Goal: Answer question/provide support: Share knowledge or assist other users

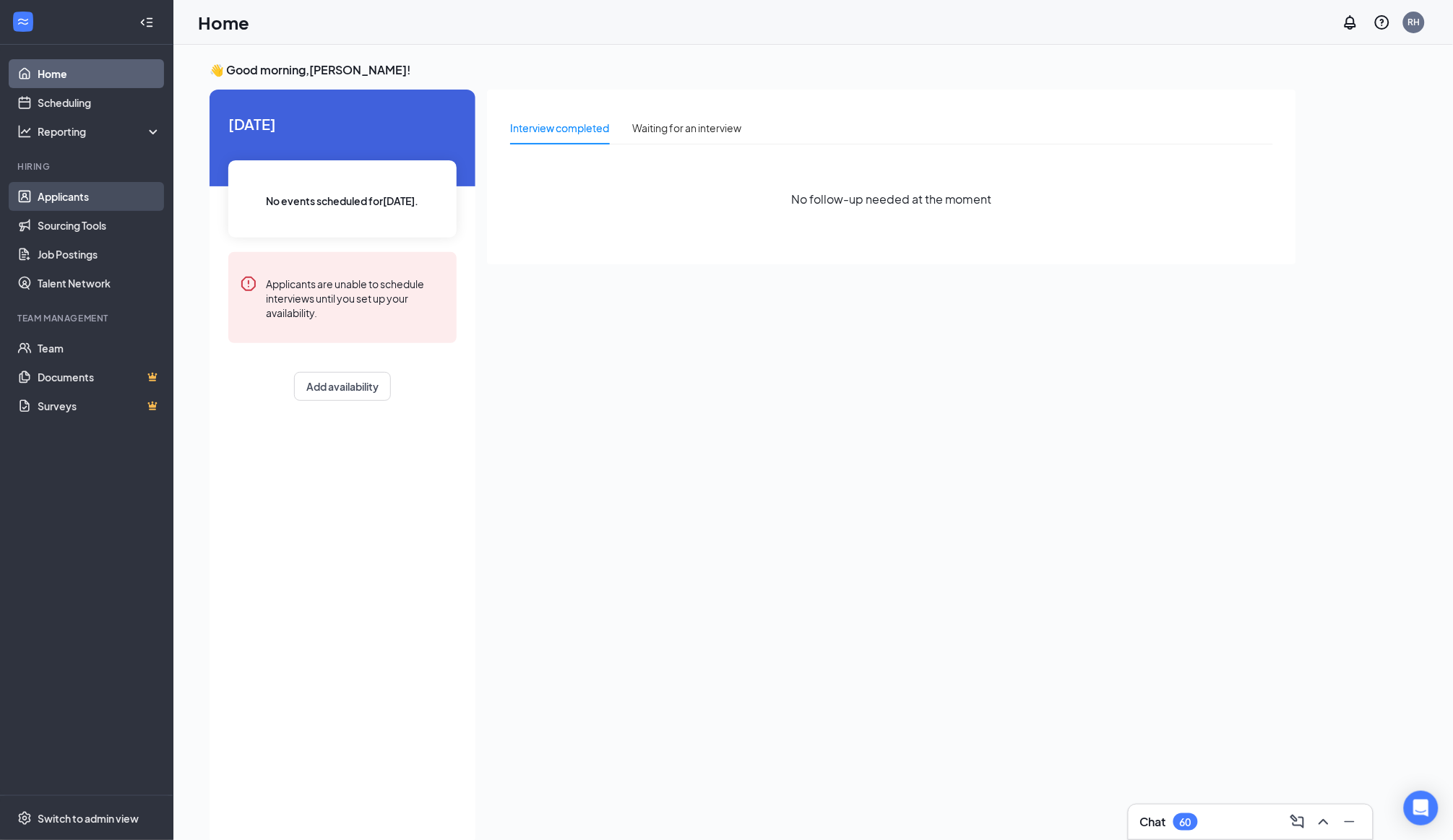
click at [60, 193] on link "Applicants" at bounding box center [99, 197] width 123 height 29
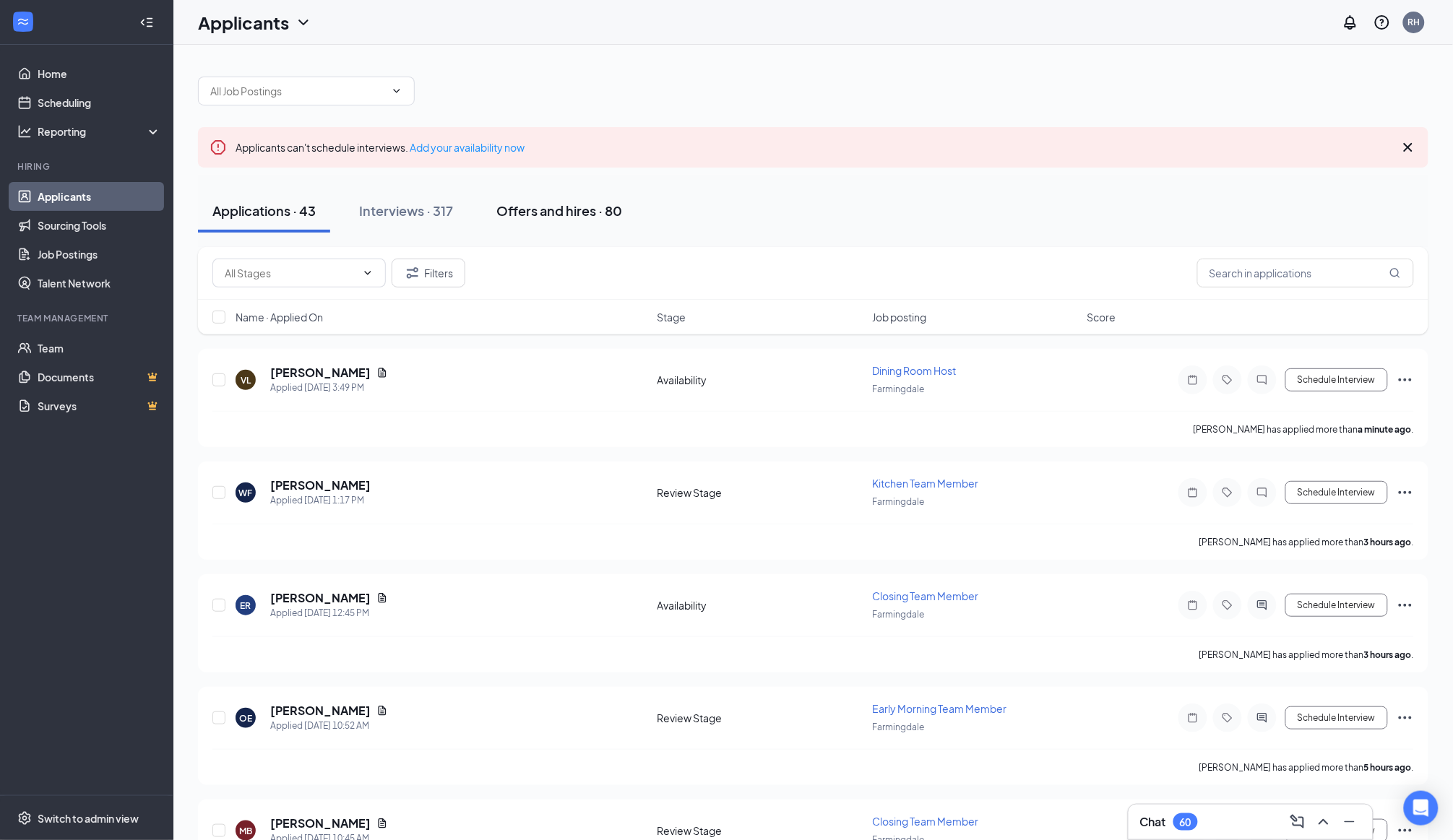
click at [439, 199] on button "Interviews · 317" at bounding box center [405, 211] width 122 height 43
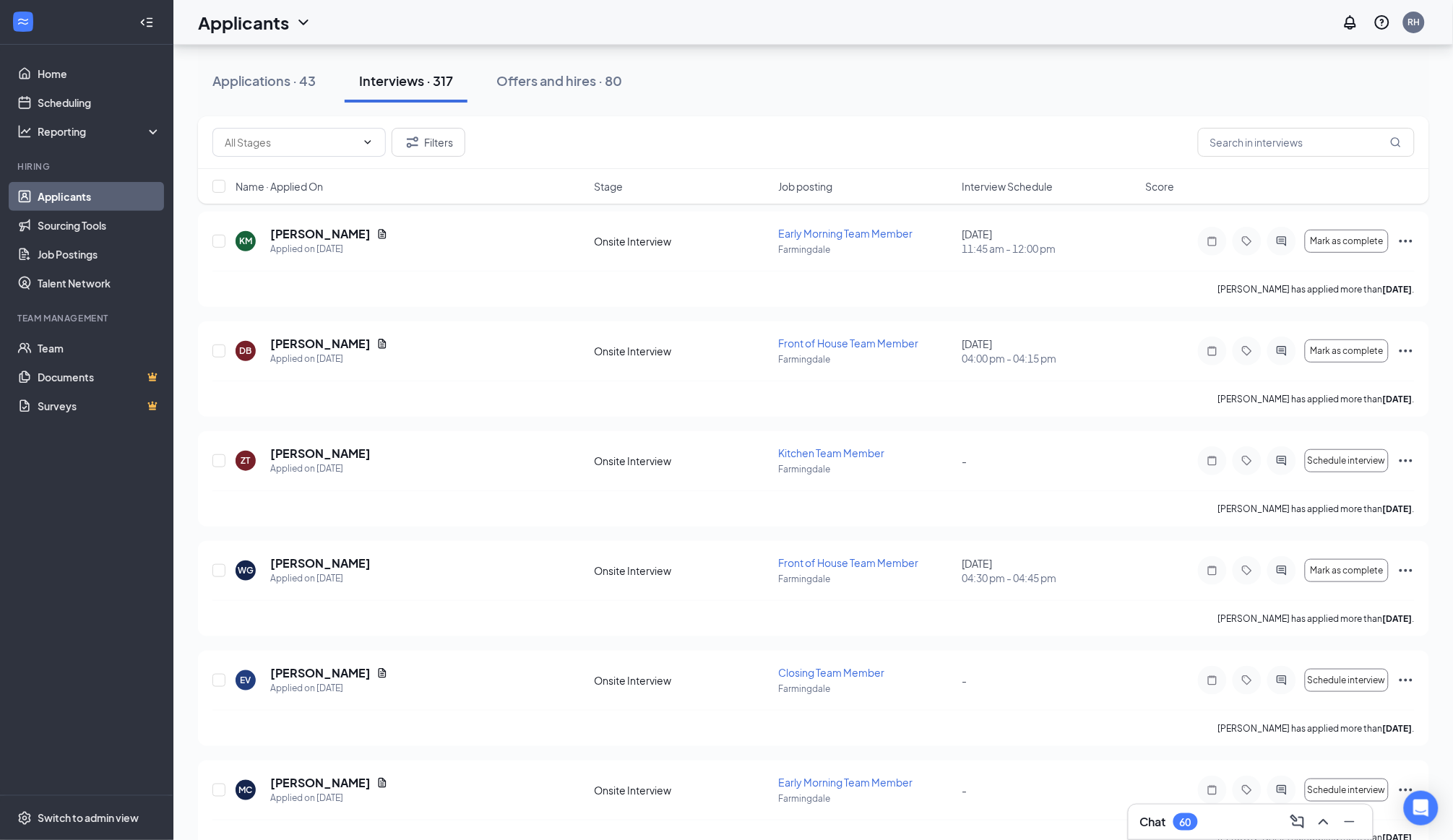
scroll to position [148, 0]
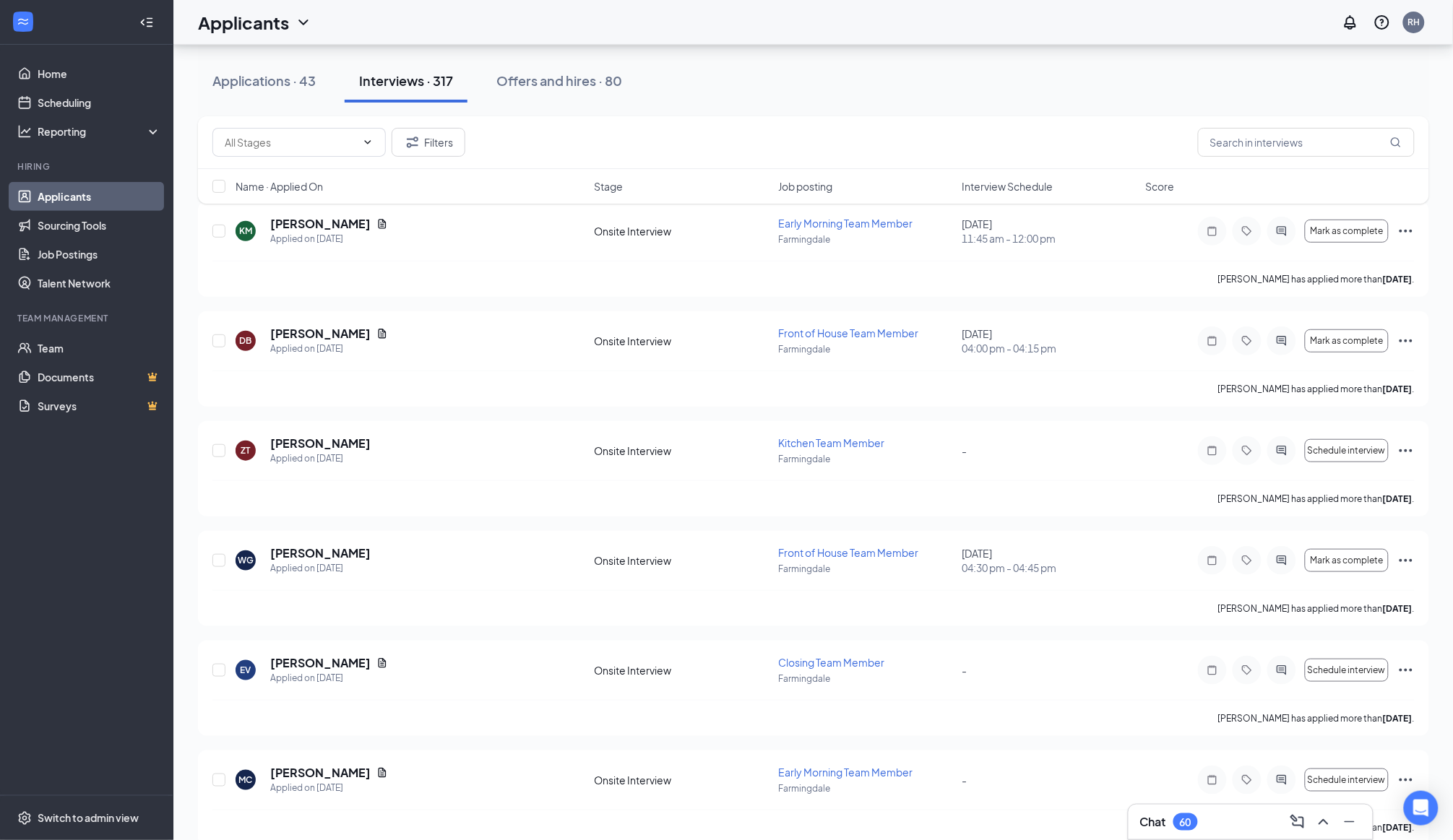
click at [1041, 190] on span "Interview Schedule" at bounding box center [1007, 187] width 91 height 14
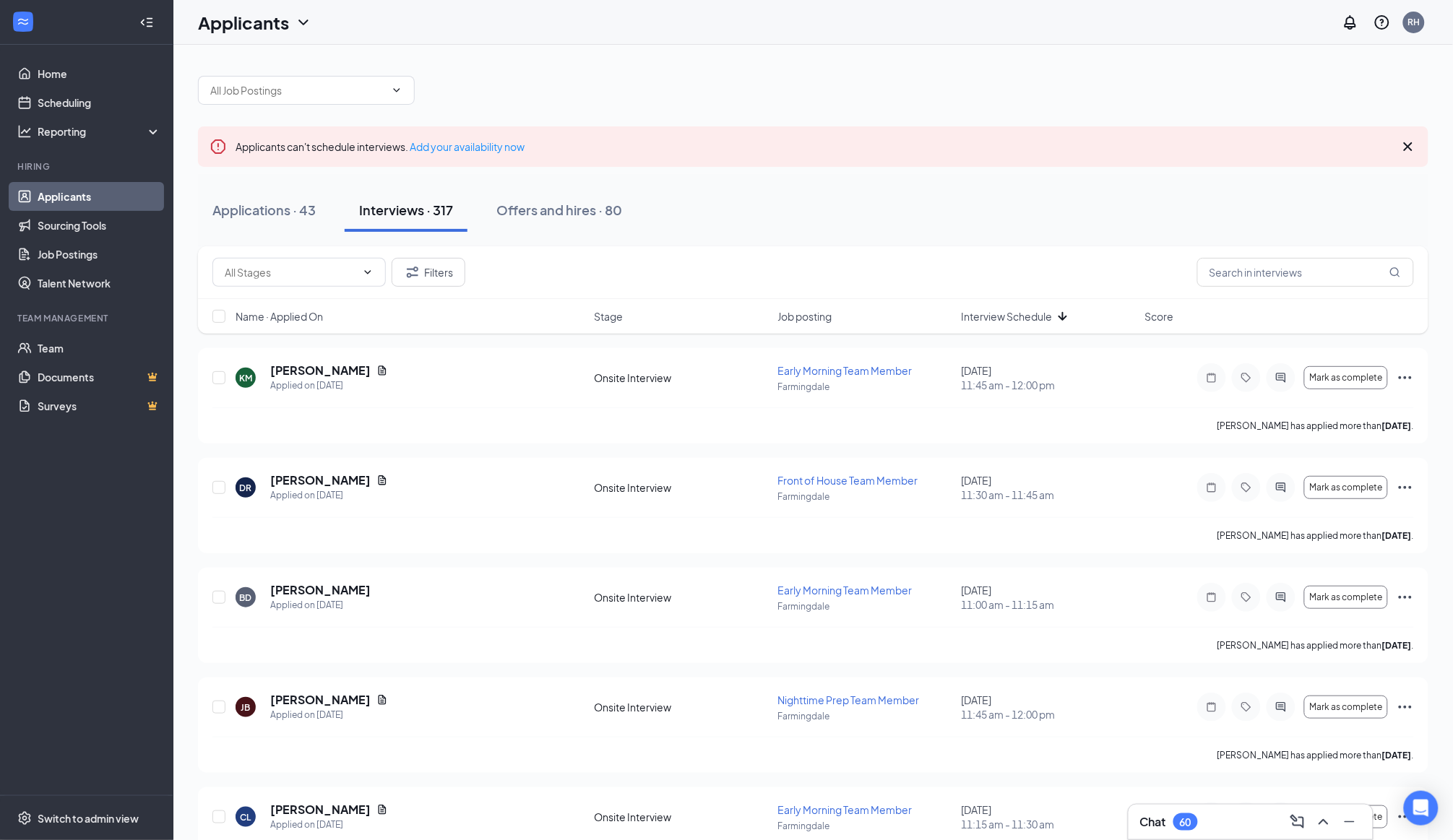
scroll to position [0, 0]
click at [1053, 326] on div "Name · Applied On Stage Job posting Interview Schedule Score" at bounding box center [812, 317] width 1230 height 34
click at [1052, 312] on div "Interview Schedule" at bounding box center [1049, 317] width 175 height 14
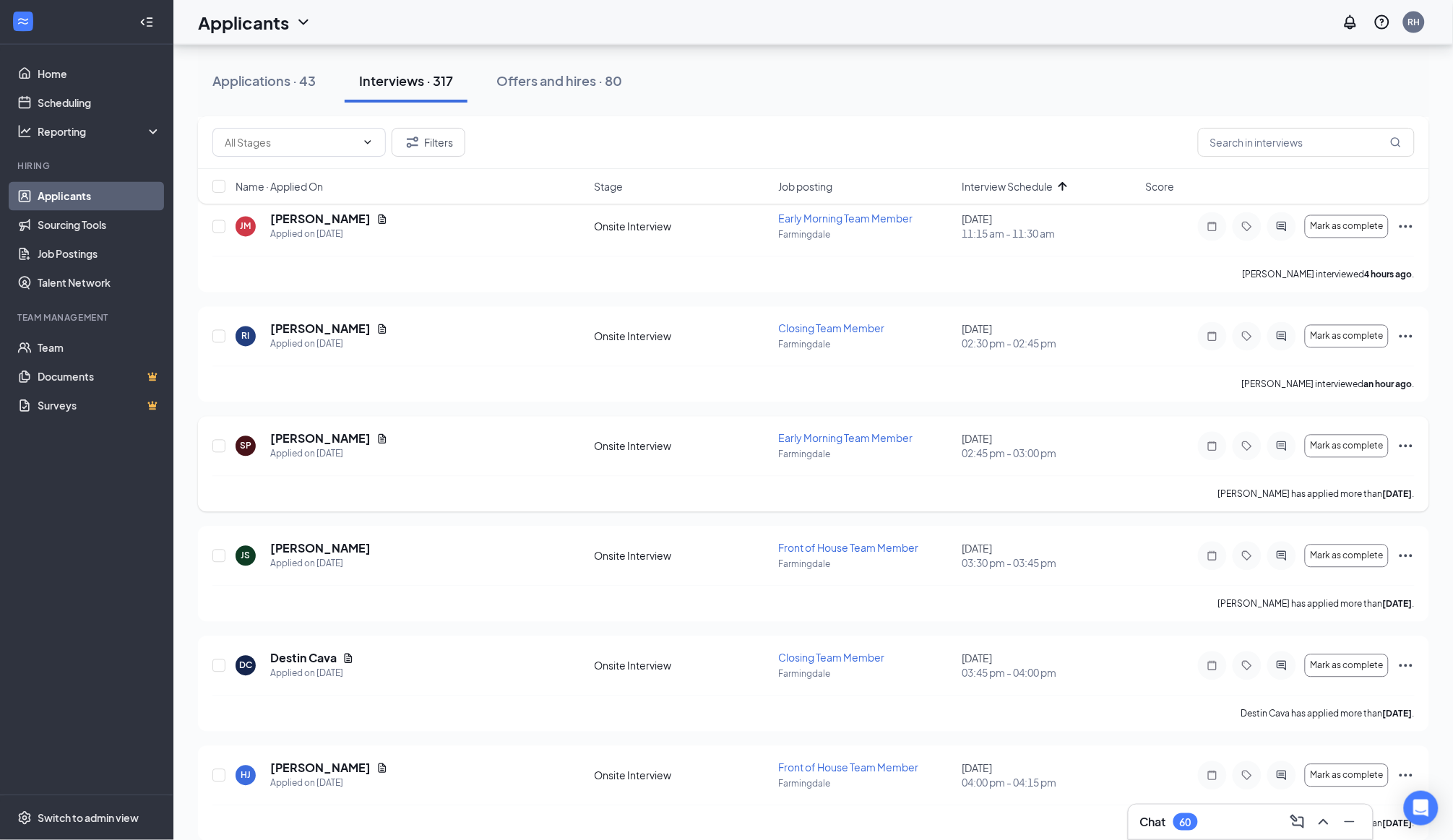
scroll to position [813, 0]
click at [309, 539] on h5 "[PERSON_NAME]" at bounding box center [320, 547] width 101 height 16
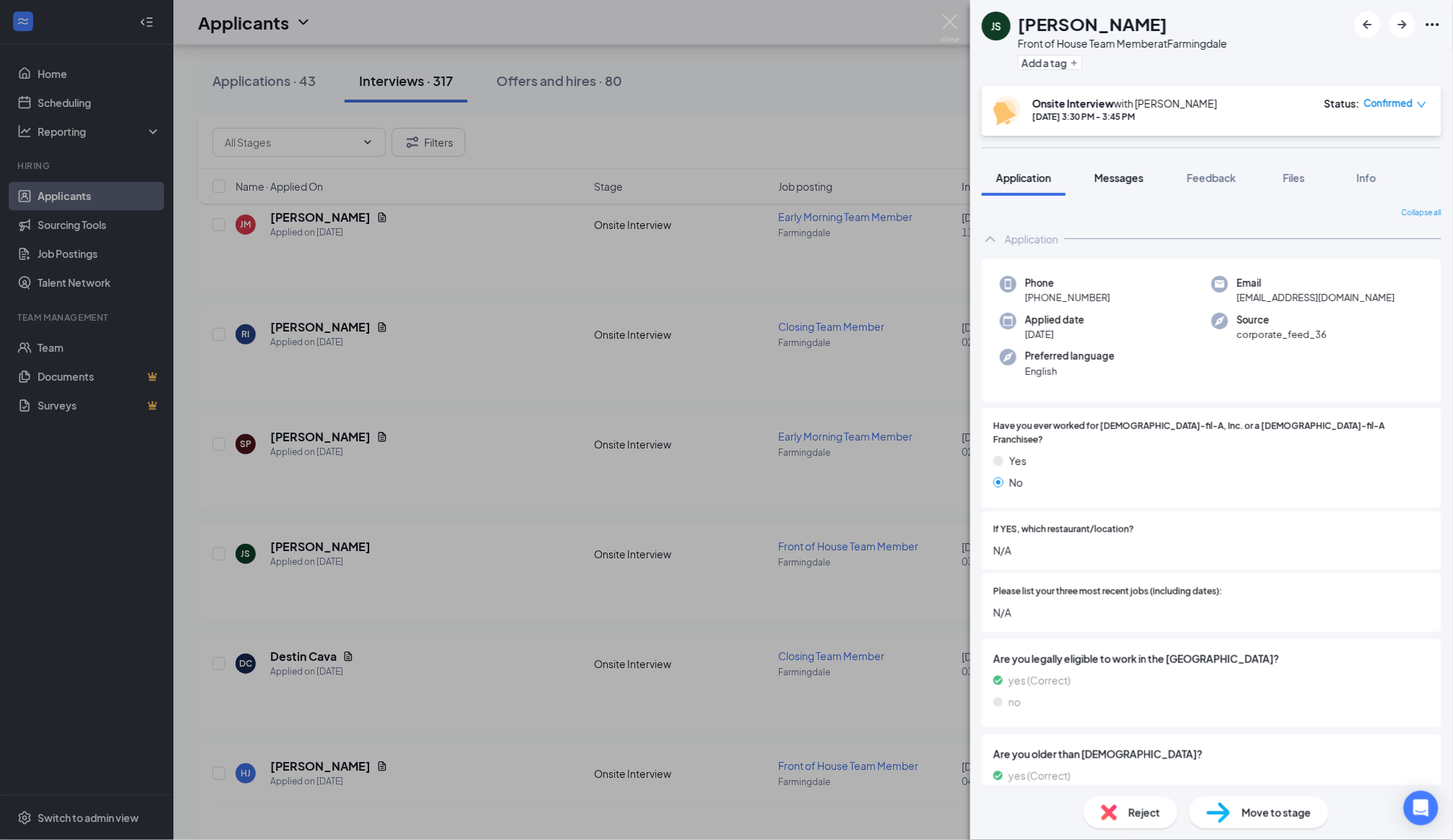
click at [1116, 176] on span "Messages" at bounding box center [1119, 178] width 49 height 13
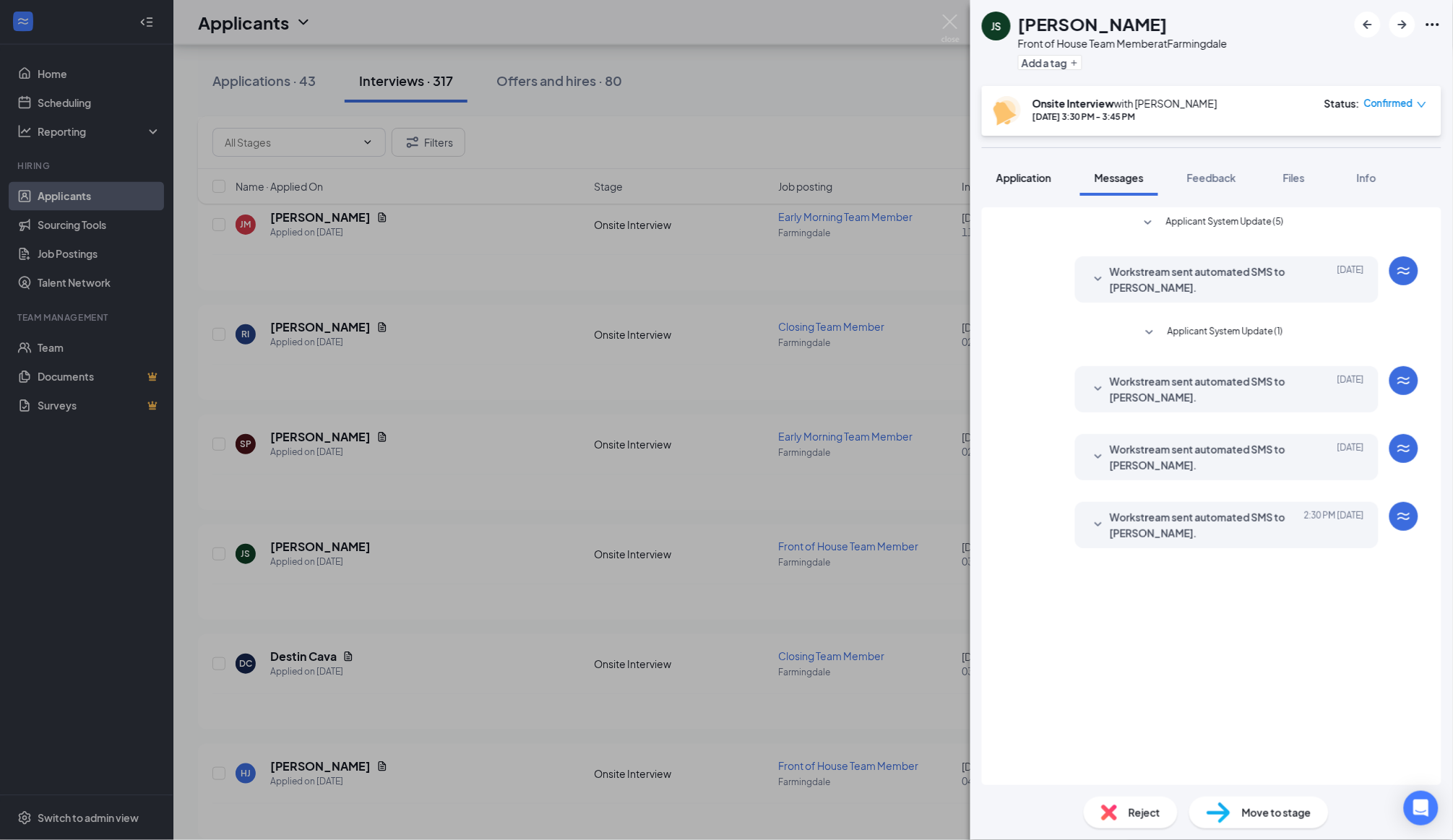
click at [1041, 177] on span "Application" at bounding box center [1023, 178] width 55 height 13
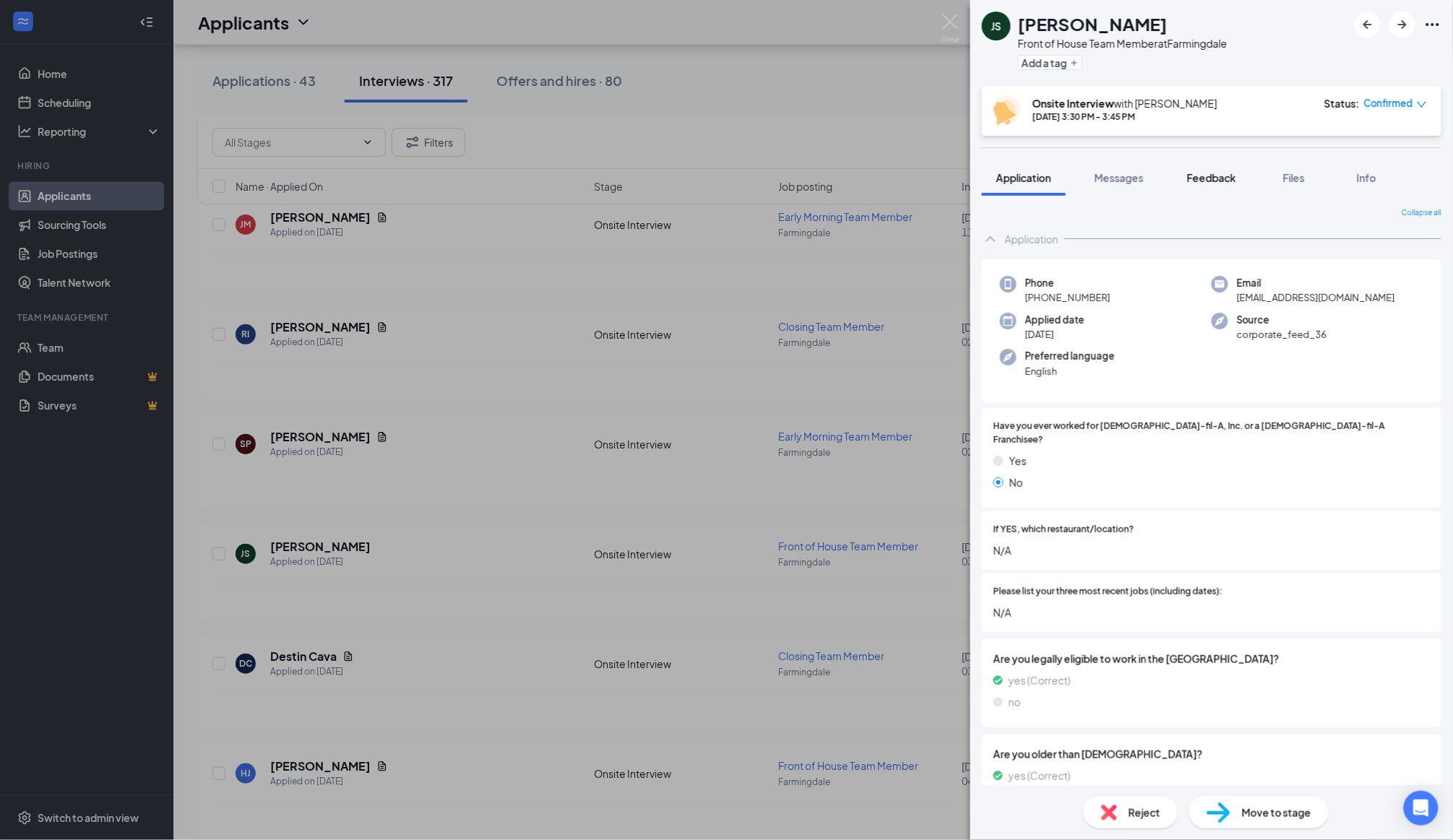
click at [1213, 180] on span "Feedback" at bounding box center [1211, 178] width 49 height 13
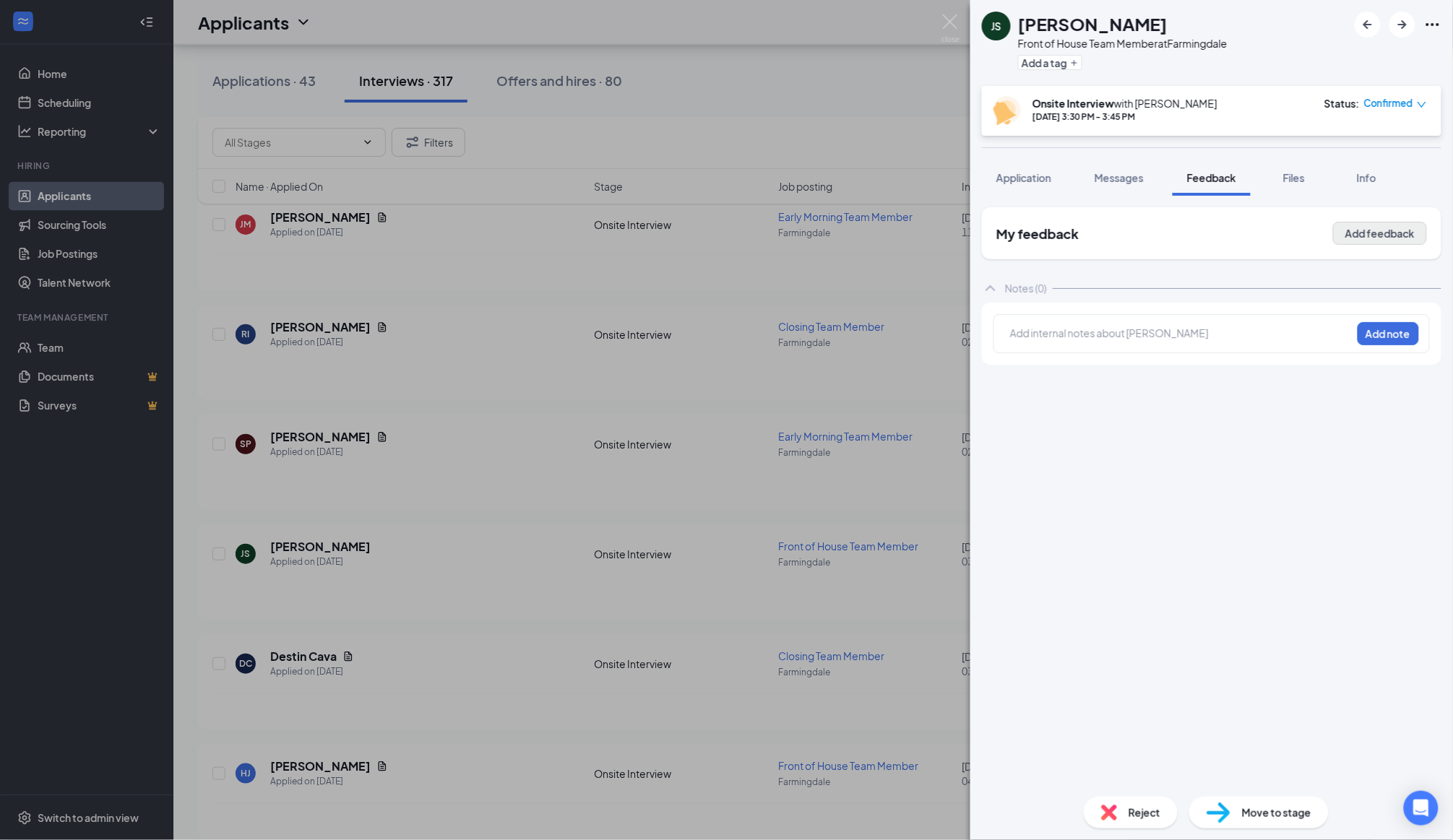
click at [1354, 224] on button "Add feedback" at bounding box center [1380, 234] width 94 height 24
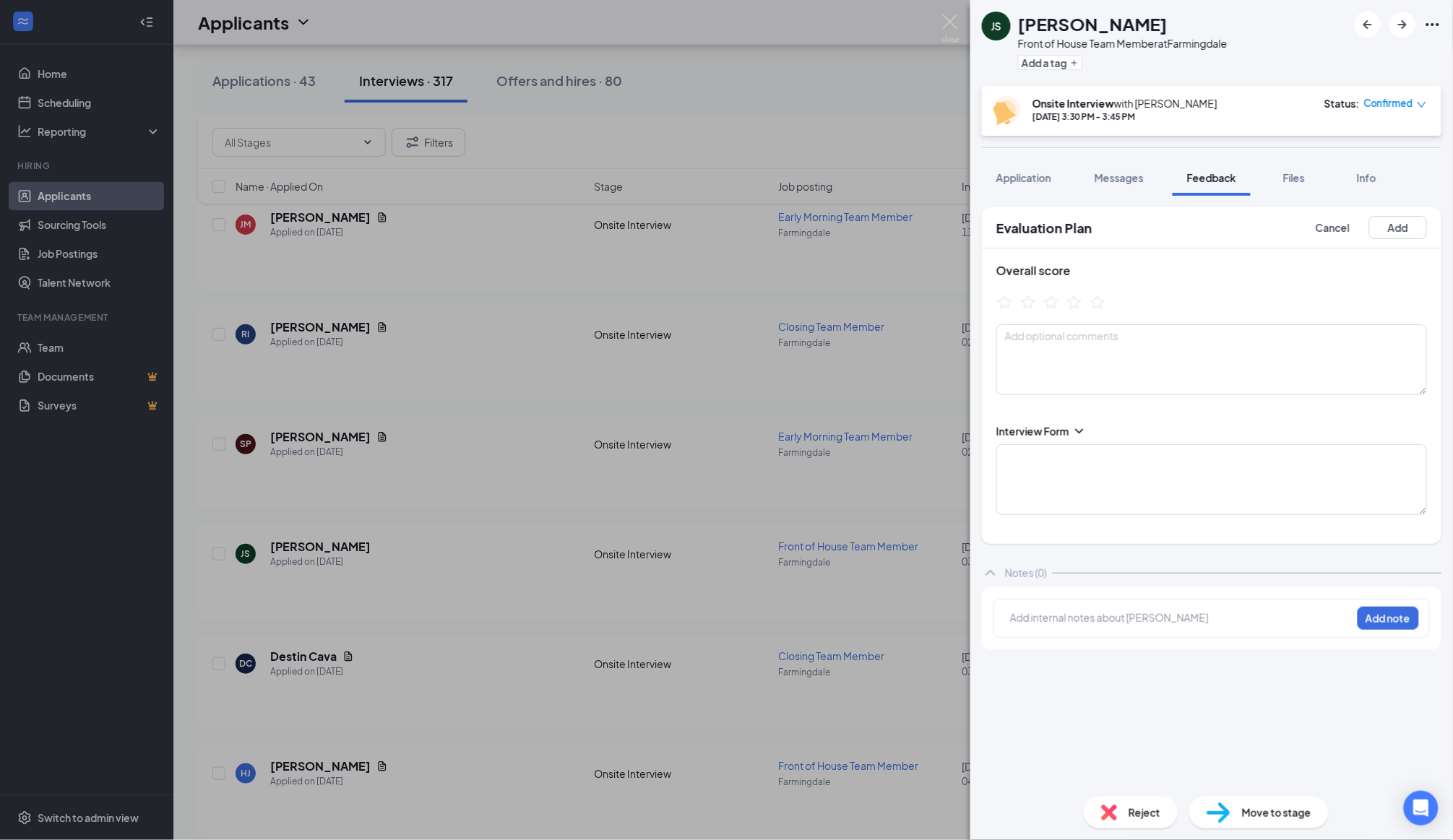
click at [1062, 429] on div "Interview Form" at bounding box center [1032, 431] width 73 height 14
click at [1067, 476] on textarea at bounding box center [1211, 479] width 431 height 71
click at [1052, 457] on textarea "1. senior in hs, volunteer at church, 2. babysitting, teaching violin" at bounding box center [1211, 479] width 431 height 71
click at [1164, 474] on textarea "1. senior in [GEOGRAPHIC_DATA], volunteer at church, 2. babysitting, teaching v…" at bounding box center [1211, 479] width 431 height 71
click at [1205, 465] on textarea "1. senior in [GEOGRAPHIC_DATA], volunteer at church, 2. babysitting, teaching v…" at bounding box center [1211, 479] width 431 height 71
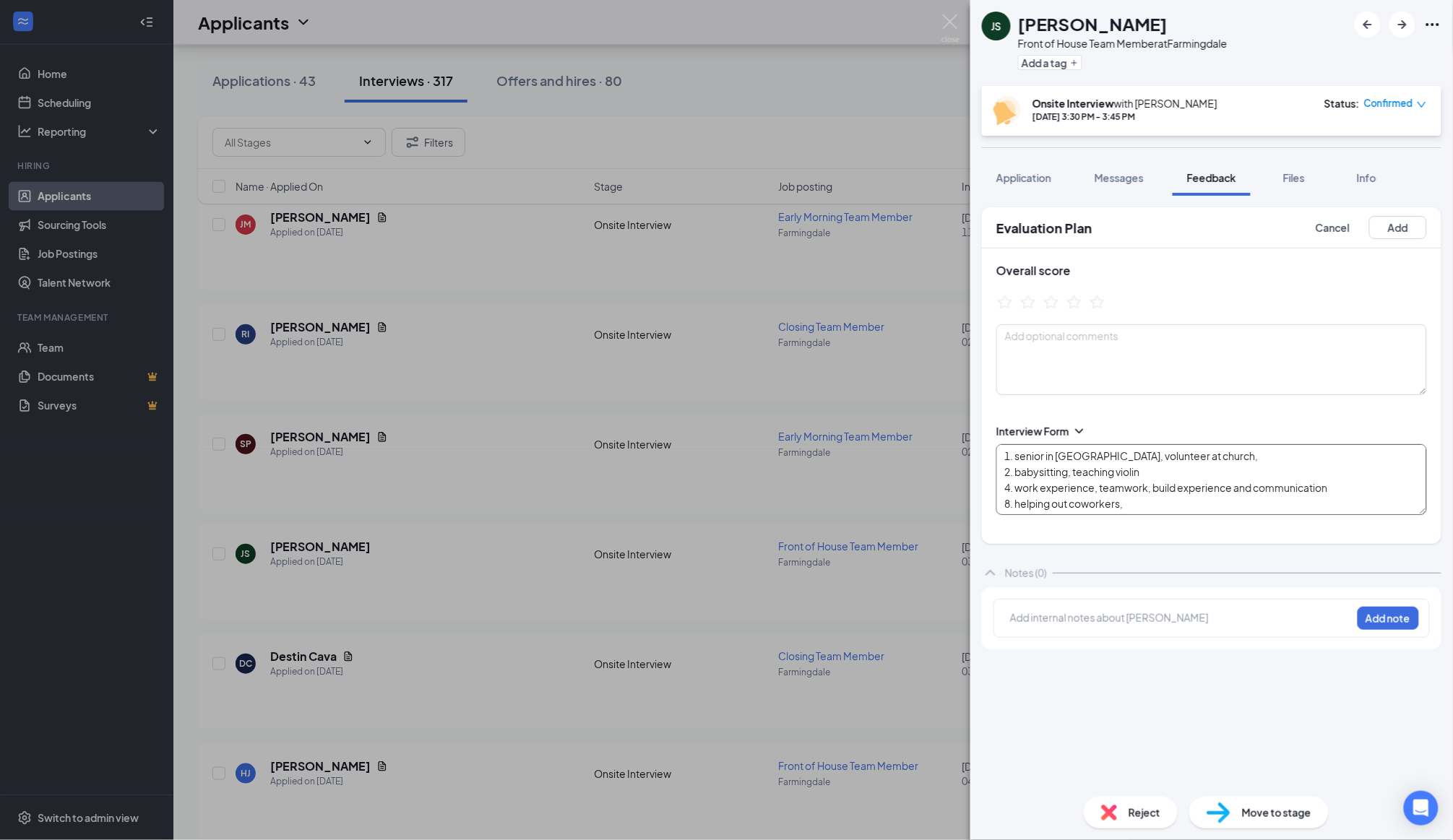
click at [1336, 478] on textarea "1. senior in [GEOGRAPHIC_DATA], volunteer at church, 2. babysitting, teaching v…" at bounding box center [1211, 479] width 431 height 71
click at [1280, 469] on textarea "1. senior in [GEOGRAPHIC_DATA], volunteer at church, 2. babysitting, teaching v…" at bounding box center [1211, 479] width 431 height 71
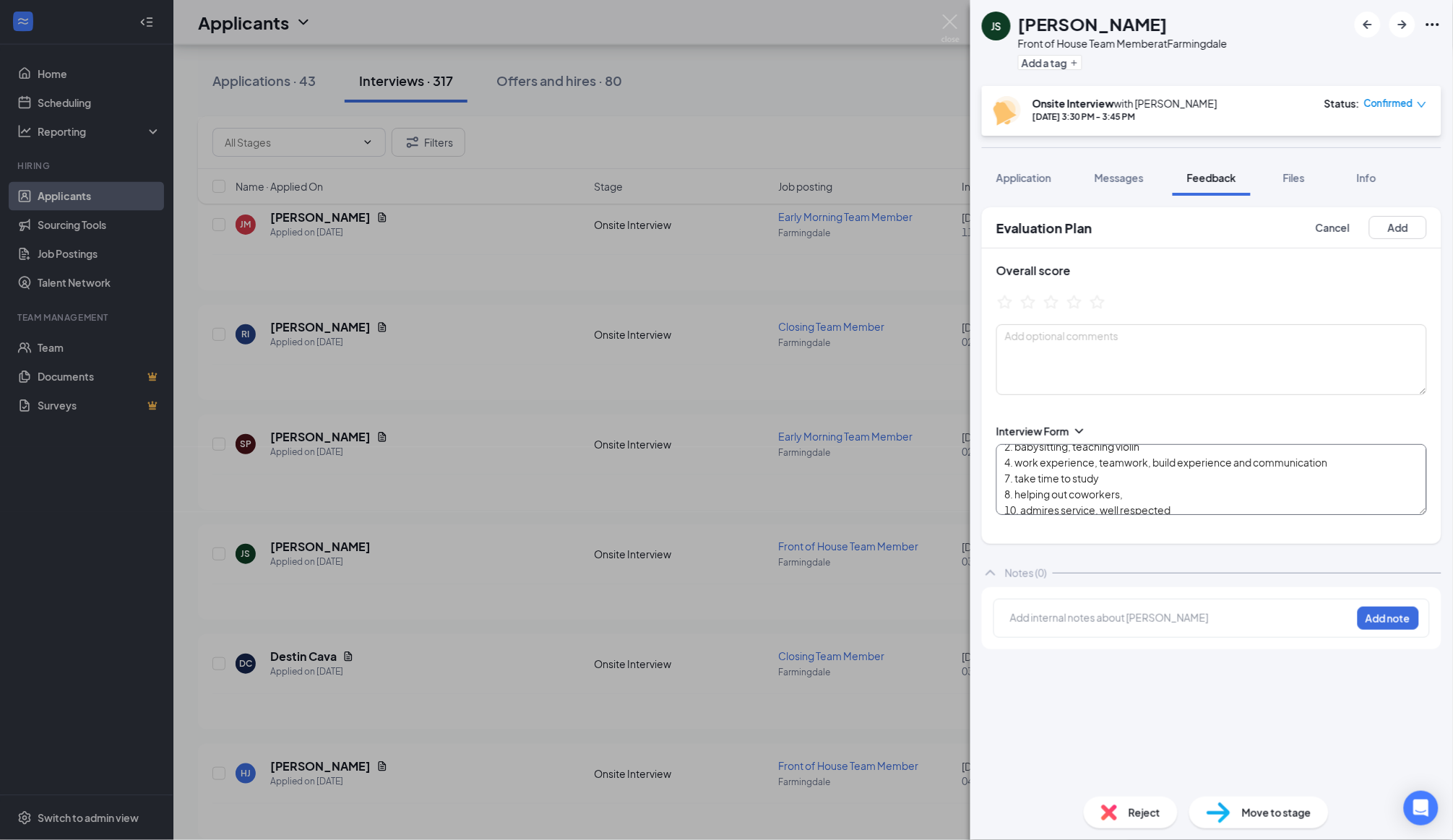
click at [1335, 460] on textarea "1. senior in [GEOGRAPHIC_DATA], volunteer at church, 2. babysitting, teaching v…" at bounding box center [1211, 479] width 431 height 71
click at [1289, 497] on textarea "1. senior in [GEOGRAPHIC_DATA], volunteer at church, 2. babysitting, teaching v…" at bounding box center [1211, 479] width 431 height 71
click at [1245, 461] on textarea "1. senior in [GEOGRAPHIC_DATA], volunteer at church, 2. babysitting, teaching v…" at bounding box center [1211, 479] width 431 height 71
drag, startPoint x: 1342, startPoint y: 18, endPoint x: 1202, endPoint y: 486, distance: 488.5
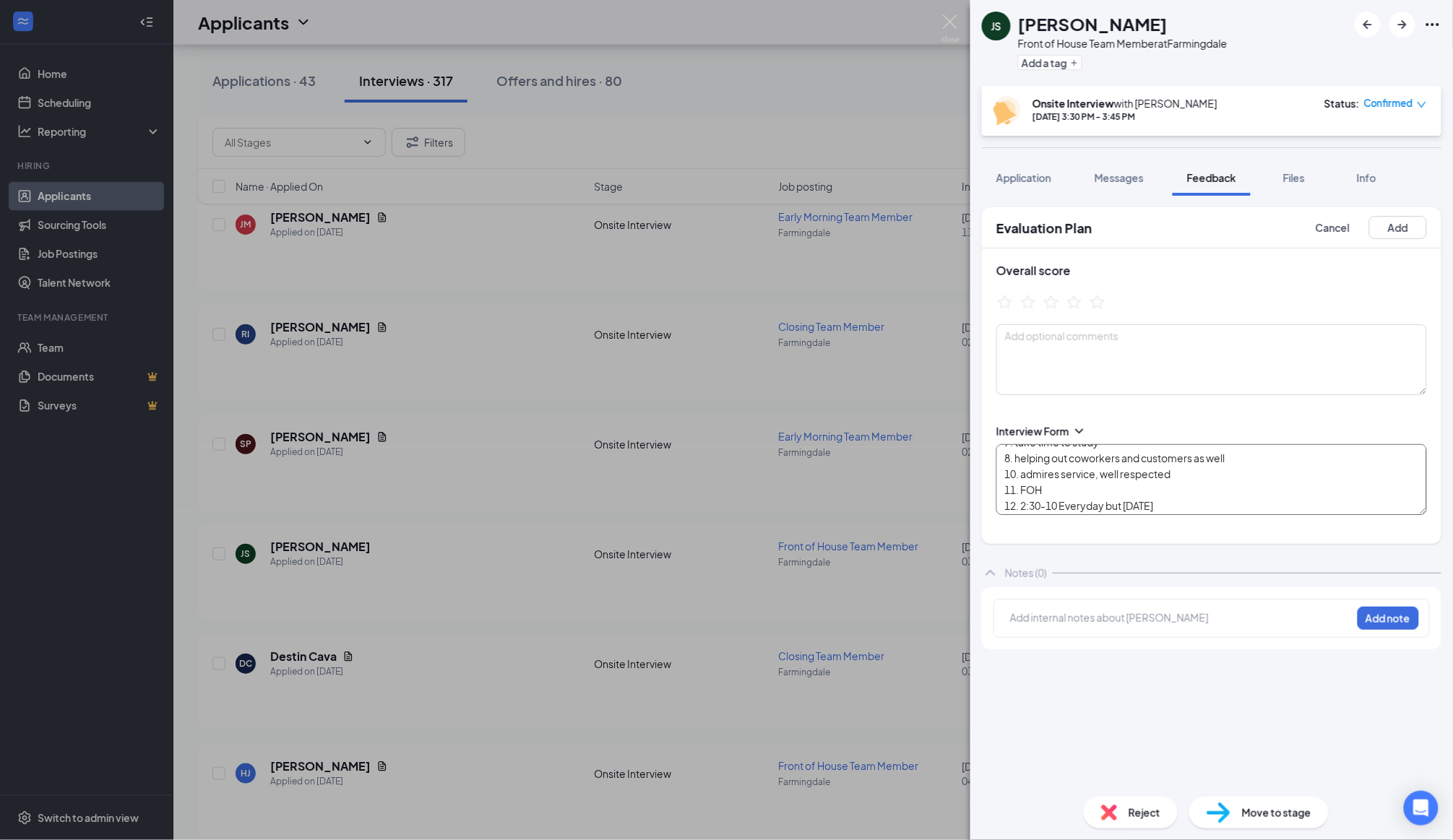
click at [1202, 486] on textarea "1. senior in [GEOGRAPHIC_DATA], volunteer at church, 2. babysitting, teaching v…" at bounding box center [1211, 479] width 431 height 71
click at [1201, 493] on textarea "1. senior in [GEOGRAPHIC_DATA], volunteer at church, 2. babysitting, teaching v…" at bounding box center [1211, 479] width 431 height 71
type textarea "1. senior in [GEOGRAPHIC_DATA], volunteer at church, 2. babysitting, teaching v…"
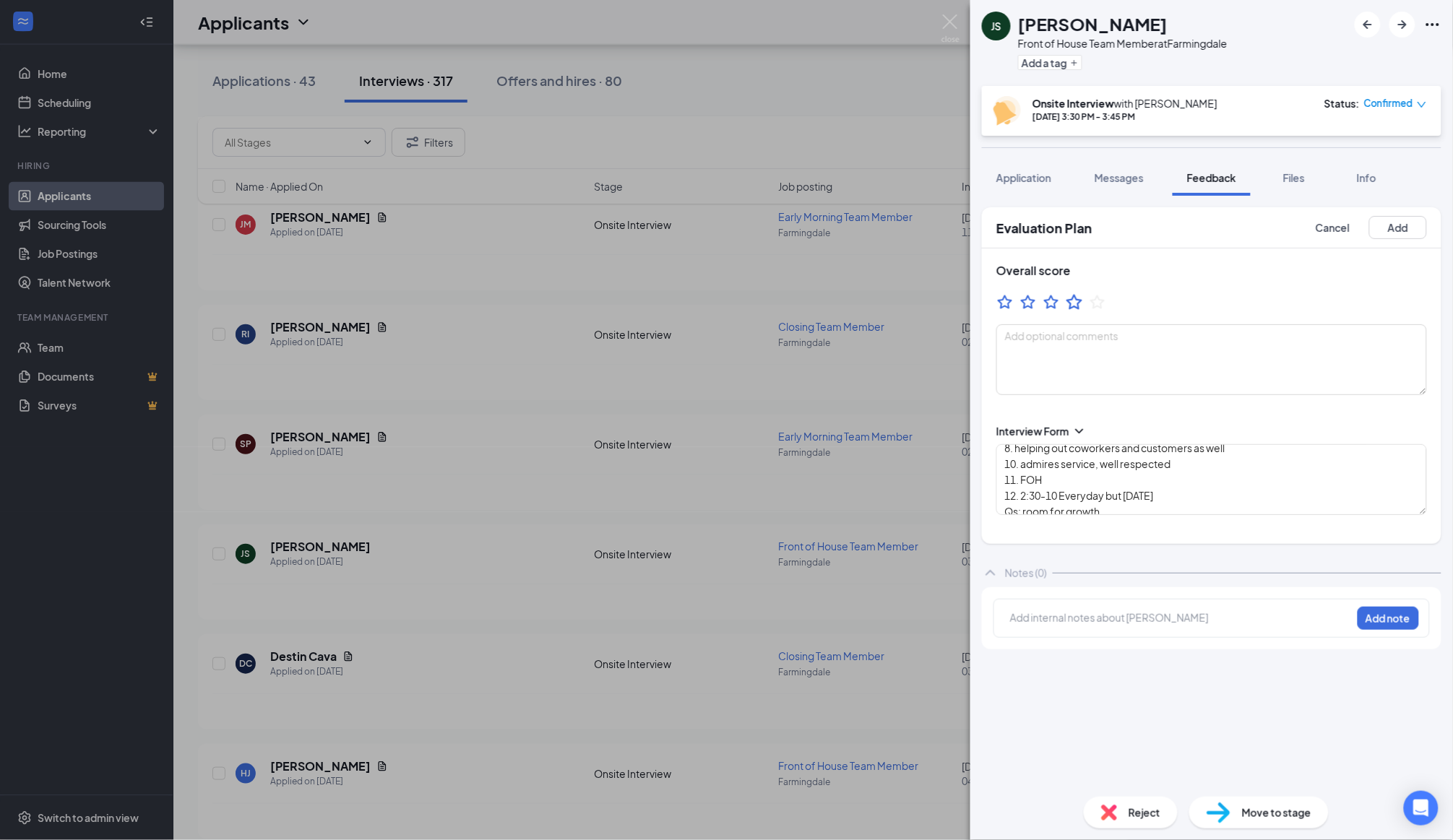
click at [1077, 307] on icon "StarBorder" at bounding box center [1074, 302] width 19 height 19
click at [873, 343] on div "JS [PERSON_NAME] Front of House Team Member at Farmingdale Add a tag Onsite Int…" at bounding box center [726, 420] width 1453 height 840
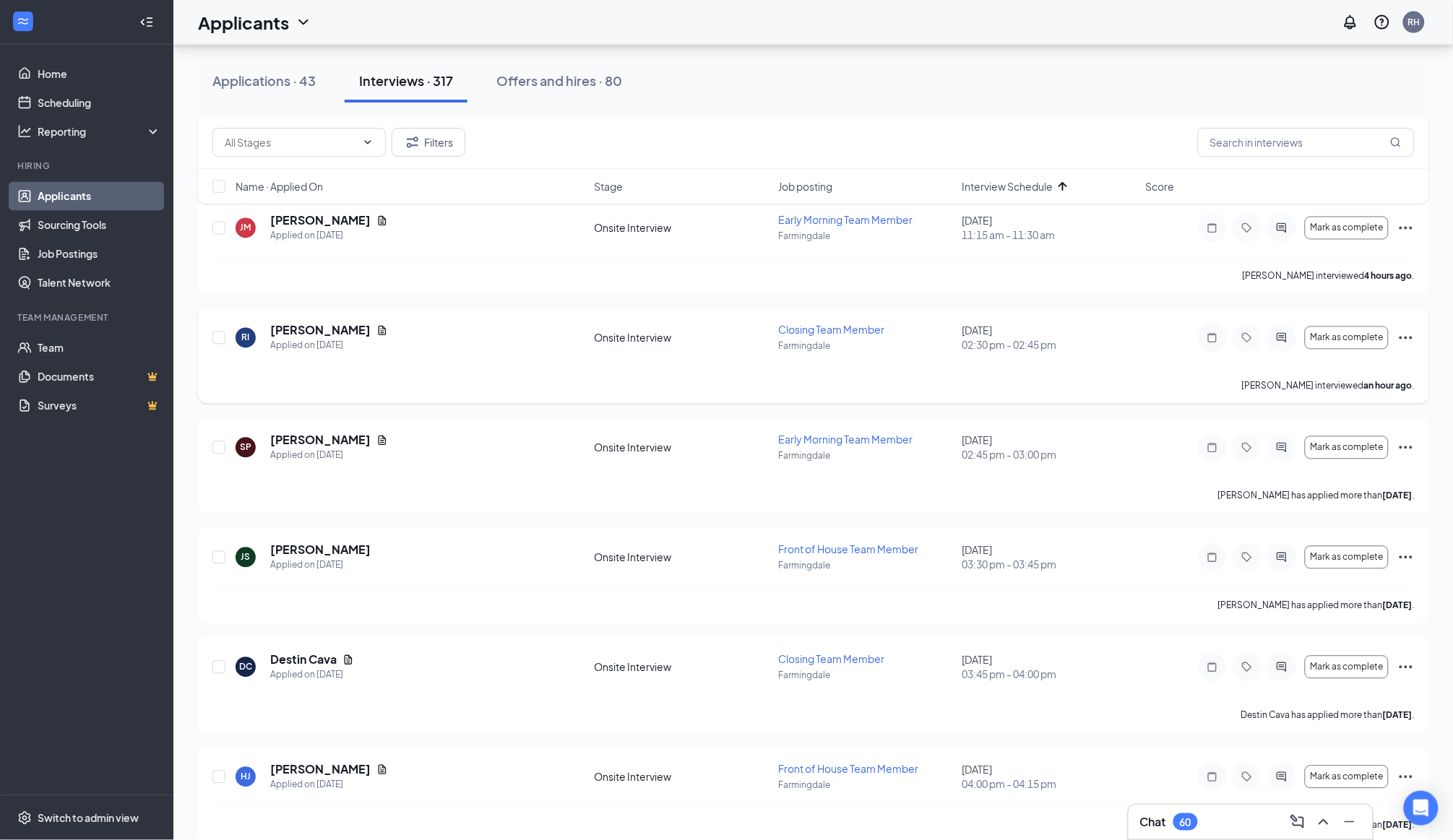
scroll to position [799, 0]
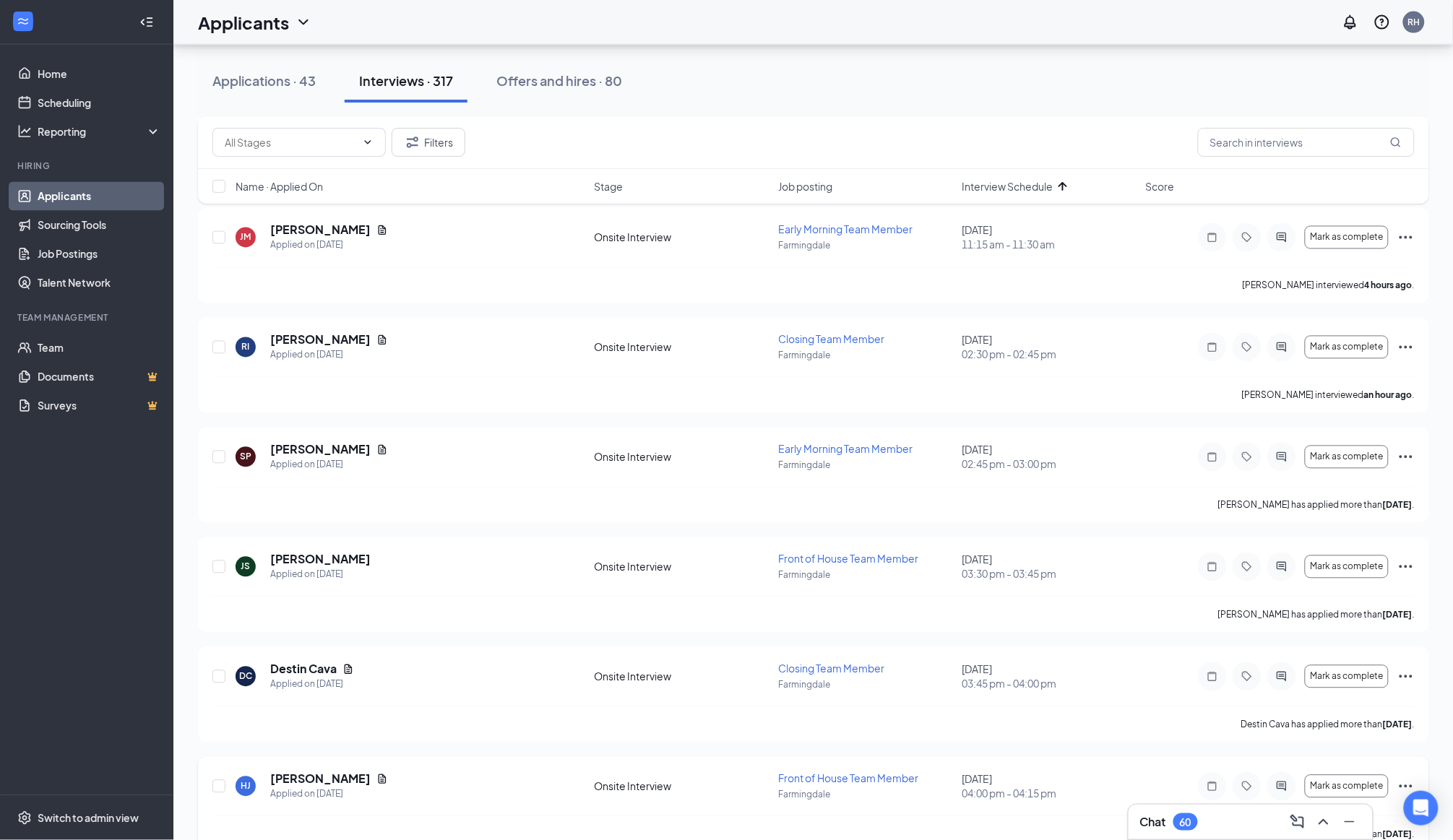
click at [293, 787] on div "Applied on [DATE]" at bounding box center [329, 795] width 118 height 14
click at [333, 757] on div "HJ [PERSON_NAME] Applied on [DATE] Onsite Interview Front of House Team Member …" at bounding box center [813, 804] width 1231 height 95
click at [333, 771] on h5 "[PERSON_NAME]" at bounding box center [320, 779] width 101 height 16
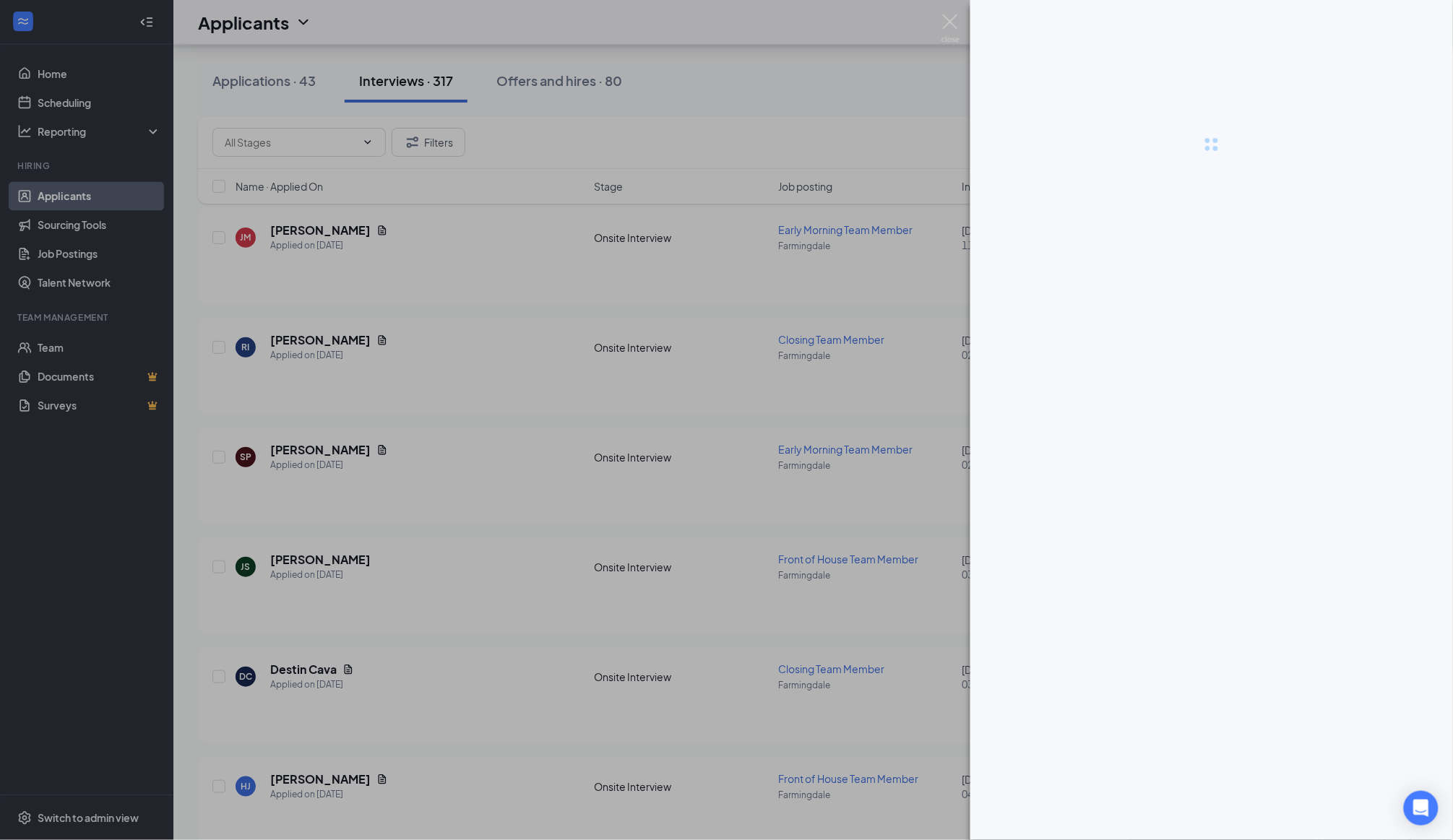
click at [324, 774] on div at bounding box center [726, 420] width 1453 height 840
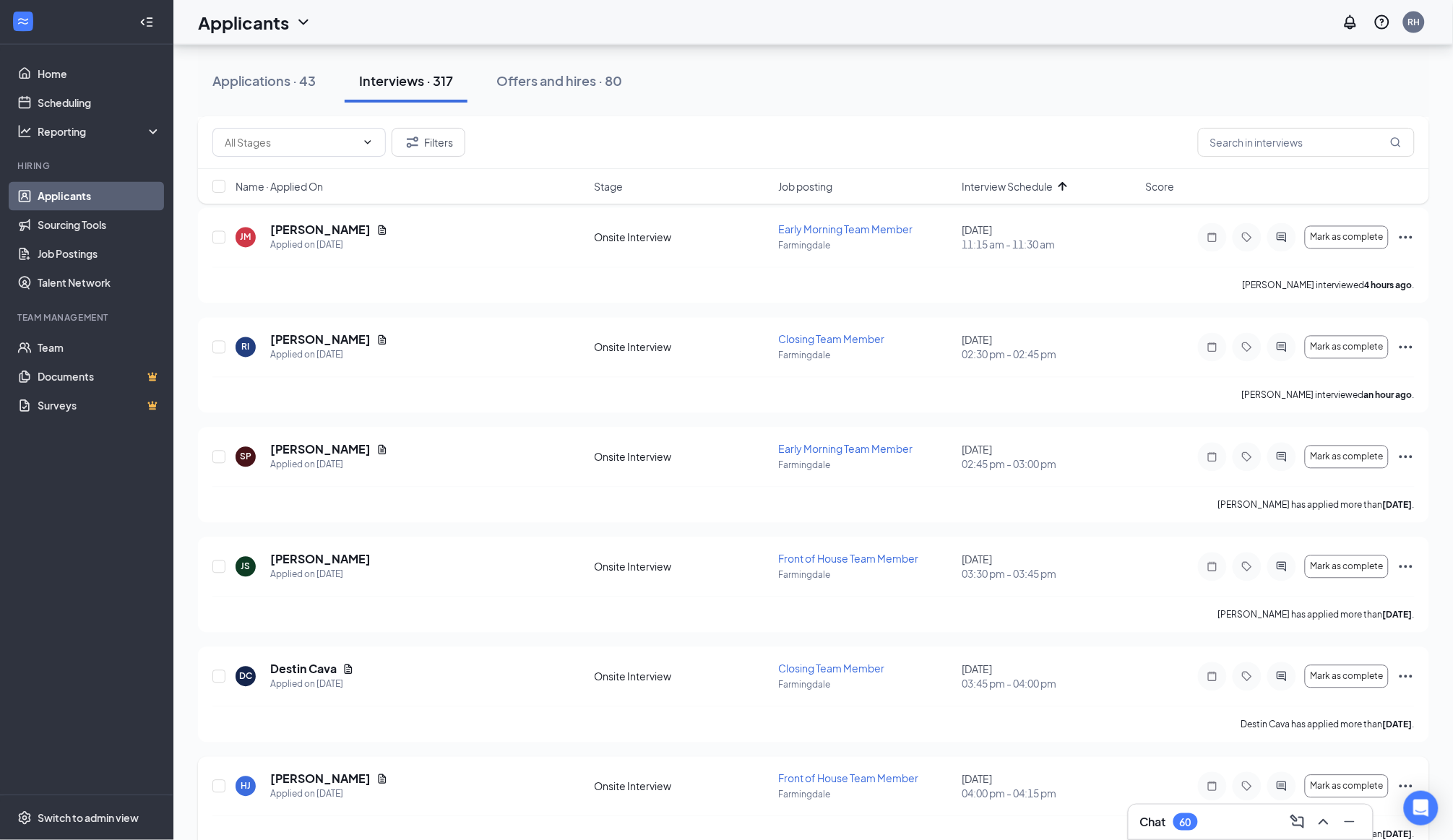
click at [330, 771] on h5 "[PERSON_NAME]" at bounding box center [320, 779] width 101 height 16
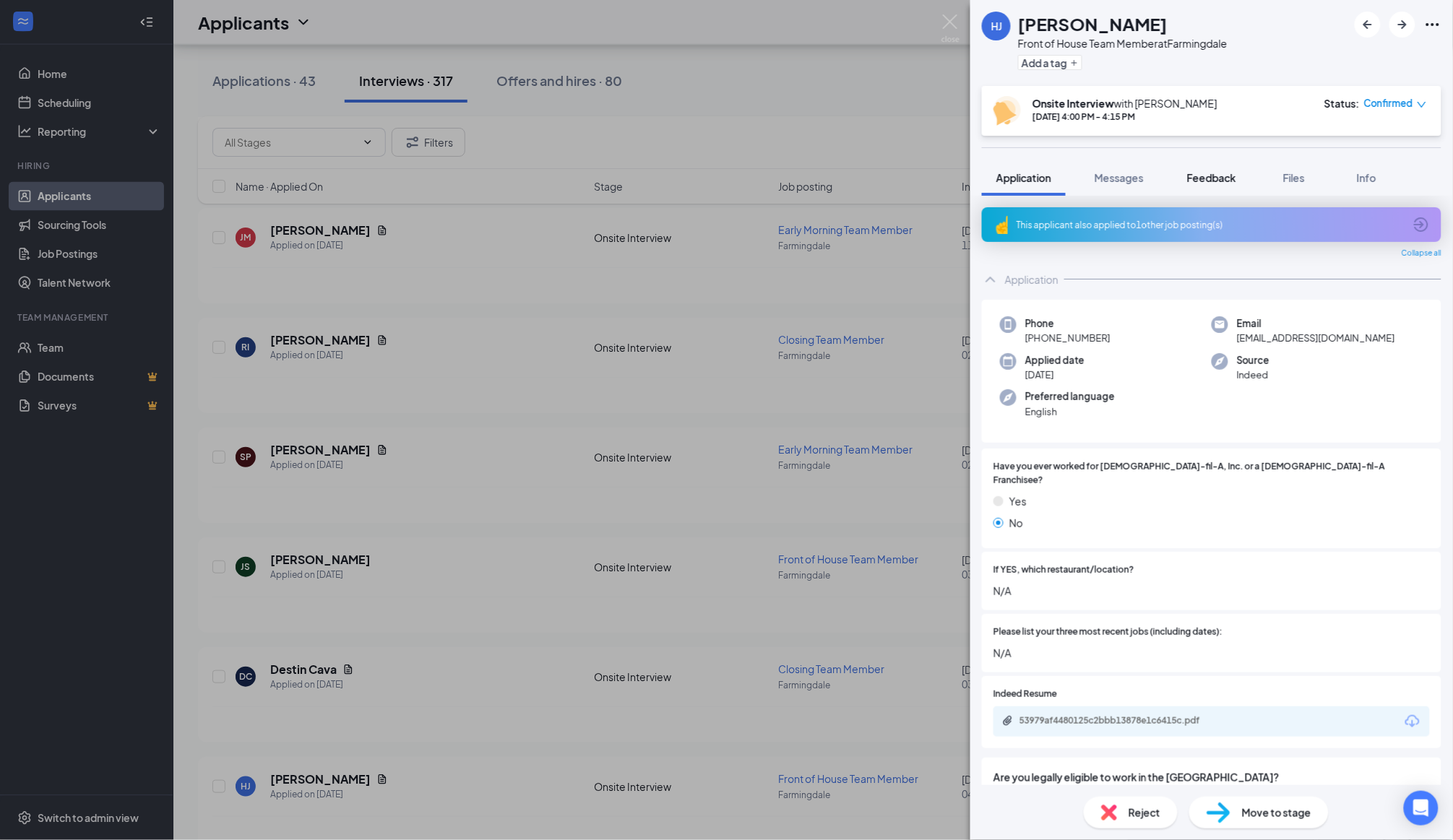
click at [1211, 171] on span "Feedback" at bounding box center [1211, 178] width 49 height 13
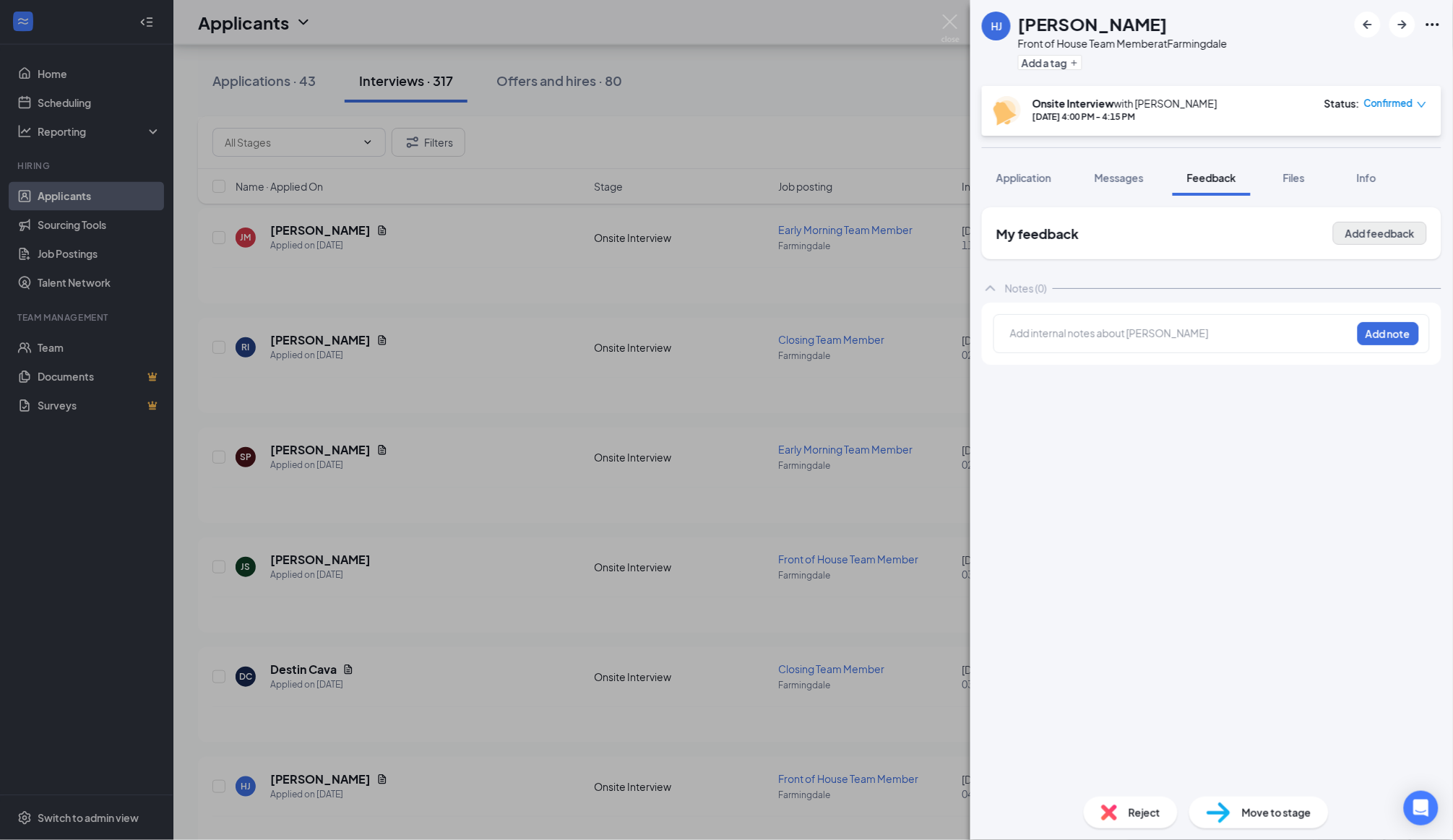
click at [1369, 237] on button "Add feedback" at bounding box center [1380, 234] width 94 height 24
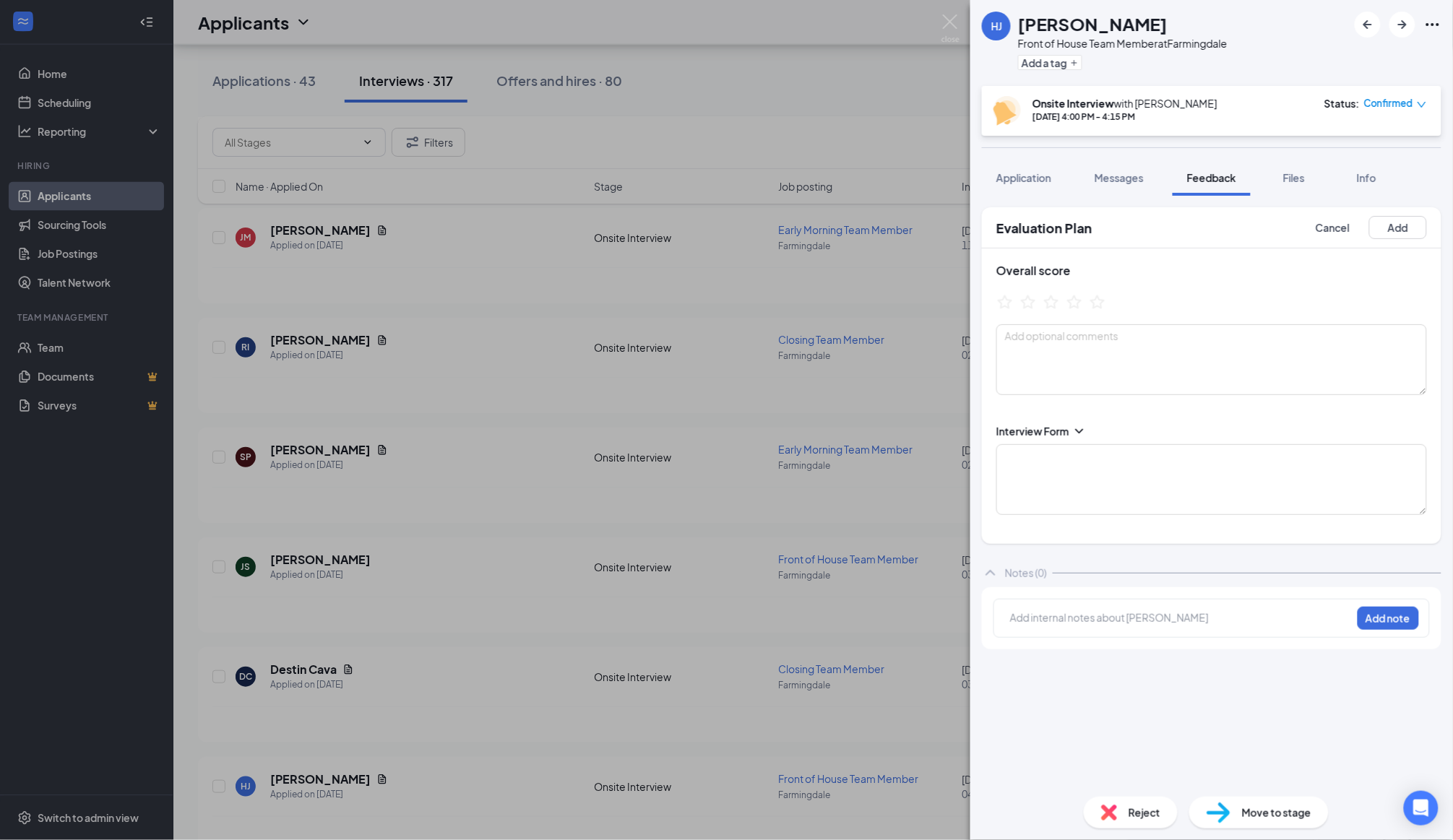
click at [1070, 427] on div "Interview Form" at bounding box center [1211, 431] width 431 height 14
click at [1077, 429] on icon "ChevronDown" at bounding box center [1079, 430] width 8 height 5
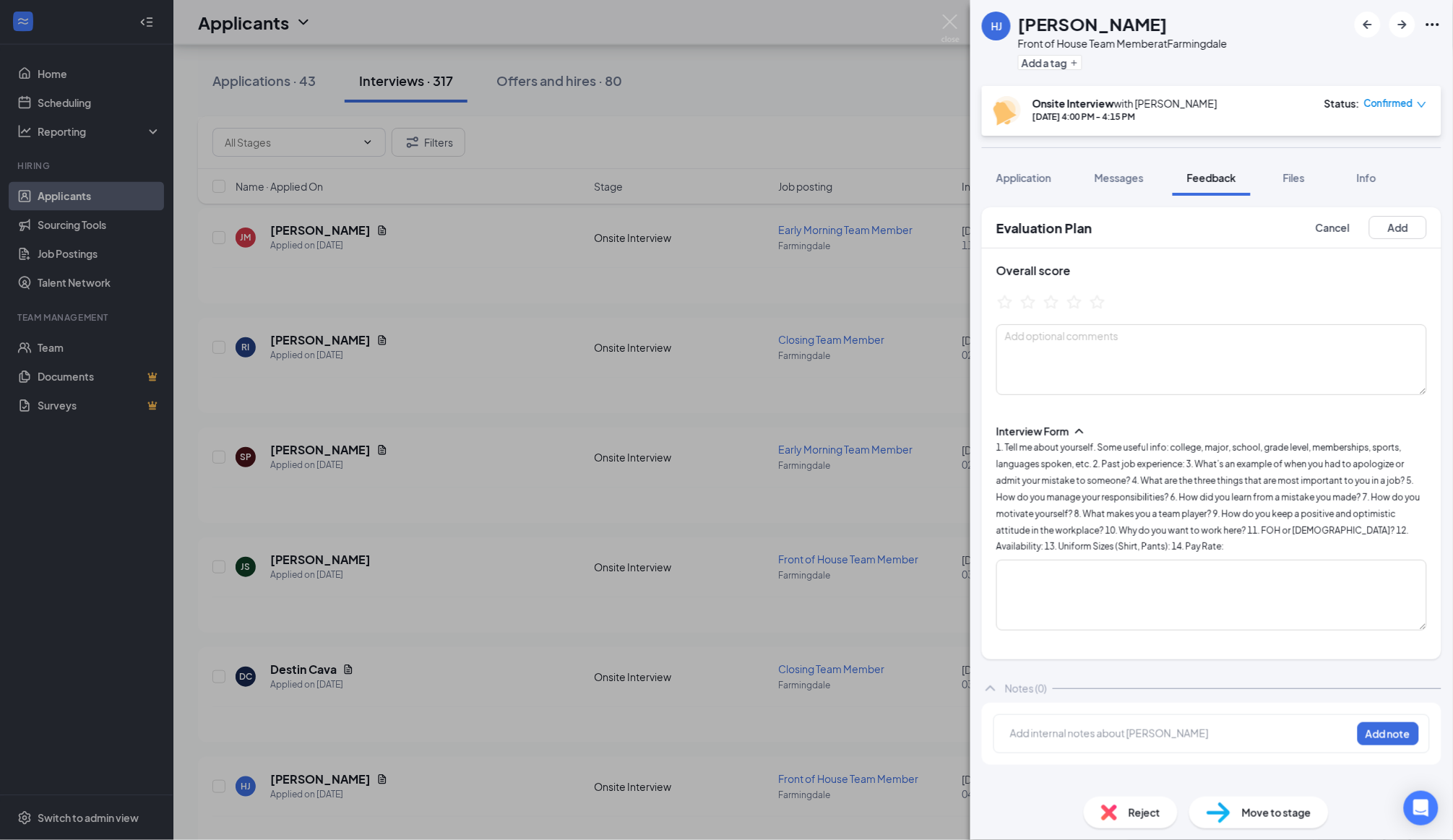
click at [1062, 488] on span "1. Tell me about yourself. Some useful info: college, major, school, grade leve…" at bounding box center [1208, 497] width 424 height 110
click at [1048, 566] on textarea at bounding box center [1211, 595] width 431 height 71
click at [1109, 560] on textarea "1. senior in hs, 2. 4. financial independence" at bounding box center [1211, 595] width 431 height 71
click at [1083, 571] on textarea "1. senior in hs, [GEOGRAPHIC_DATA], clubs 2. 4. financial independence" at bounding box center [1211, 595] width 431 height 71
click at [1153, 589] on textarea "1. senior in hs, [GEOGRAPHIC_DATA], clubs 2. 4. financial independence" at bounding box center [1211, 595] width 431 height 71
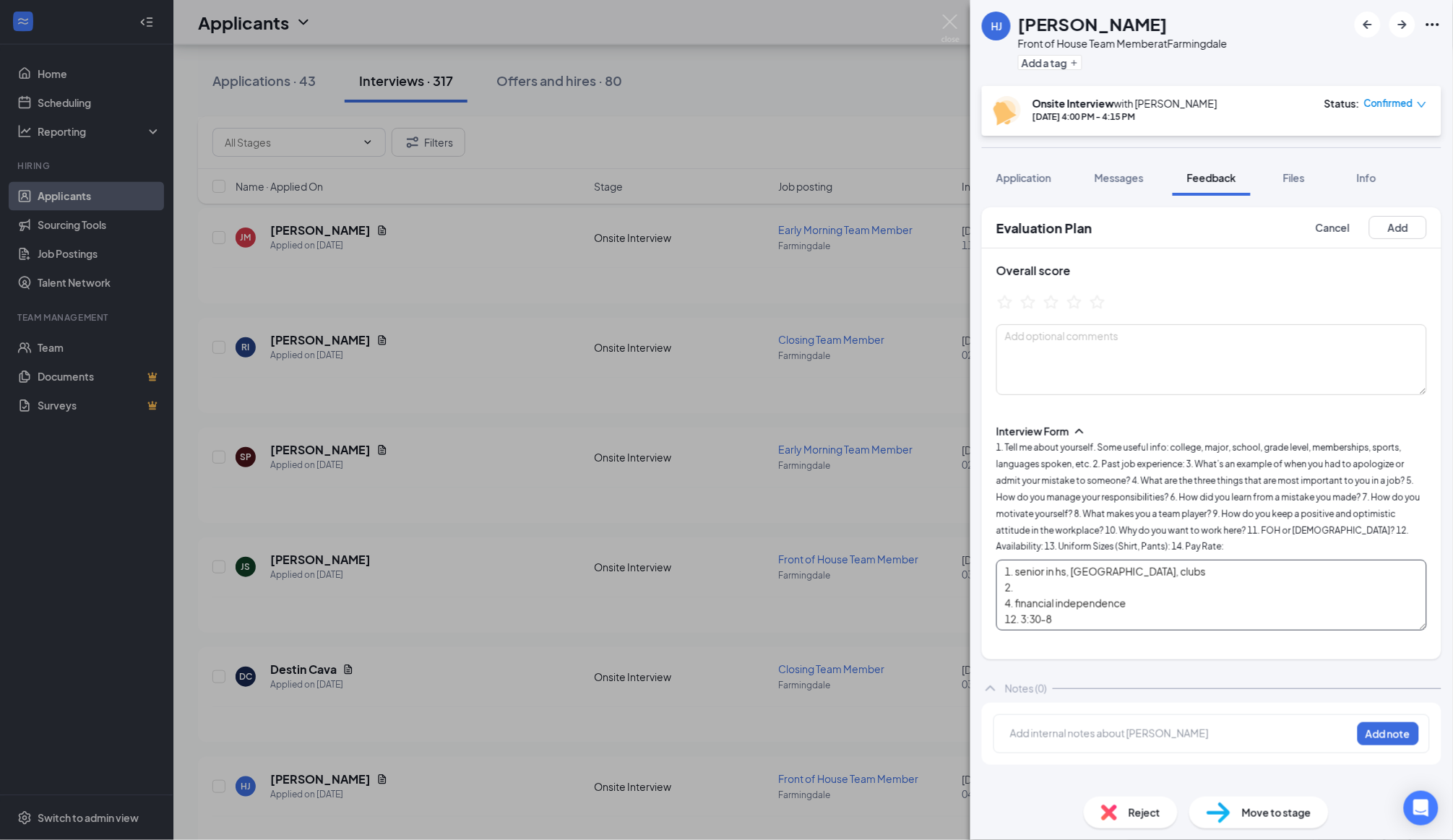
click at [1142, 586] on textarea "1. senior in hs, [GEOGRAPHIC_DATA], clubs 2. 4. financial independence 12. 3:30…" at bounding box center [1211, 595] width 431 height 71
click at [1119, 606] on textarea "1. senior in hs, [GEOGRAPHIC_DATA], clubs 2. 4. financial independence 12. 3:30…" at bounding box center [1211, 595] width 431 height 71
click at [1126, 563] on textarea "1. senior in hs, [GEOGRAPHIC_DATA], clubs 2. 4. financial independence 12. 3:30…" at bounding box center [1211, 595] width 431 height 71
click at [1109, 582] on textarea "1. senior in hs, [GEOGRAPHIC_DATA], clubs 2. 4. financial independence 12. 3:30…" at bounding box center [1211, 595] width 431 height 71
click at [1109, 569] on textarea "1. senior in hs, [GEOGRAPHIC_DATA], clubs 2. 4. financial independence 12. 3:30…" at bounding box center [1211, 595] width 431 height 71
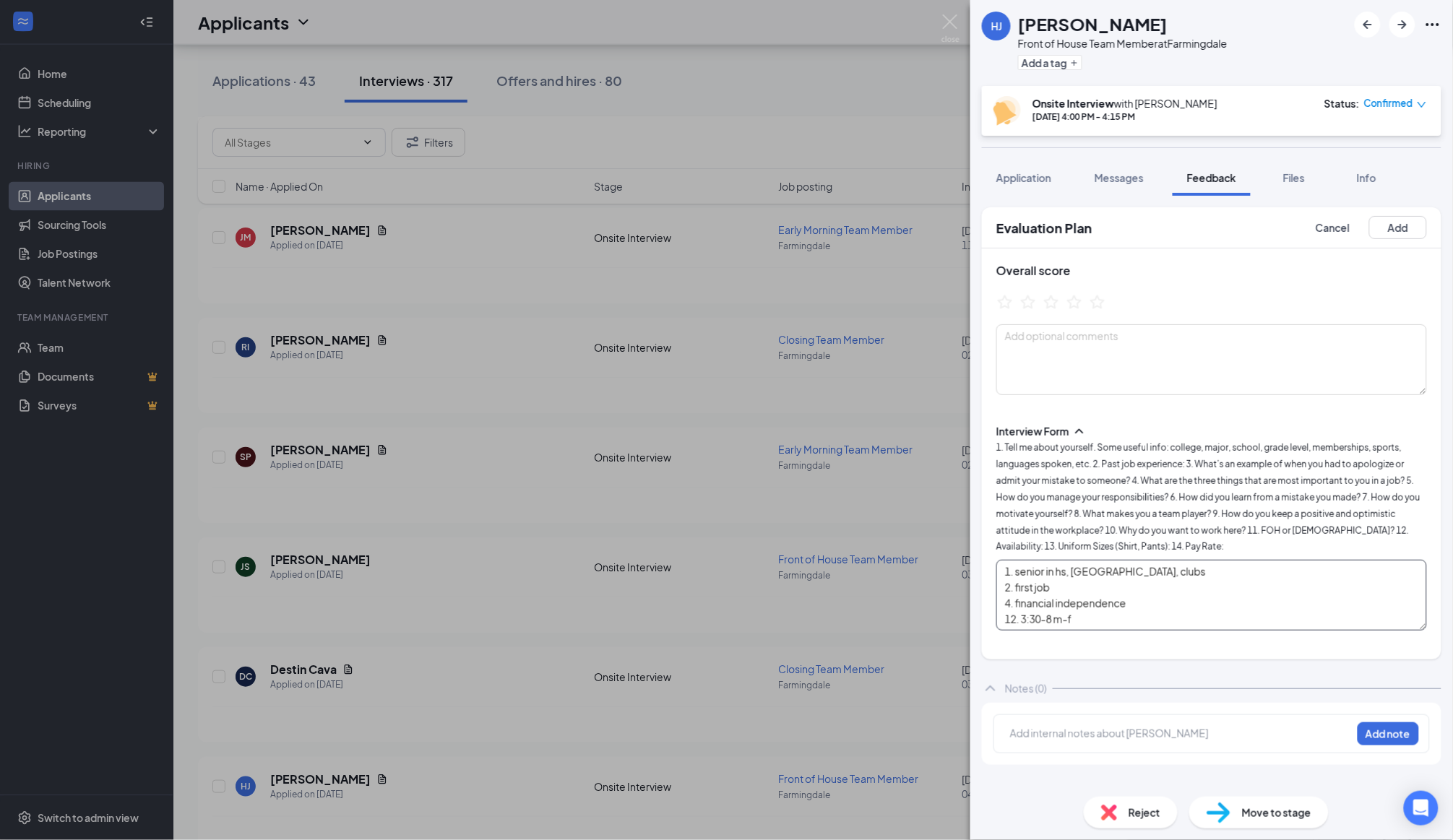
click at [1135, 585] on textarea "1. senior in hs, [GEOGRAPHIC_DATA], clubs 2. first job 4. financial independenc…" at bounding box center [1211, 595] width 431 height 71
click at [1224, 585] on textarea "1. senior in hs, [GEOGRAPHIC_DATA], clubs 2. first job 4. financial independenc…" at bounding box center [1211, 595] width 431 height 71
click at [1191, 598] on textarea "1. senior in hs, [GEOGRAPHIC_DATA], clubs 2. first job 4. financial independenc…" at bounding box center [1211, 595] width 431 height 71
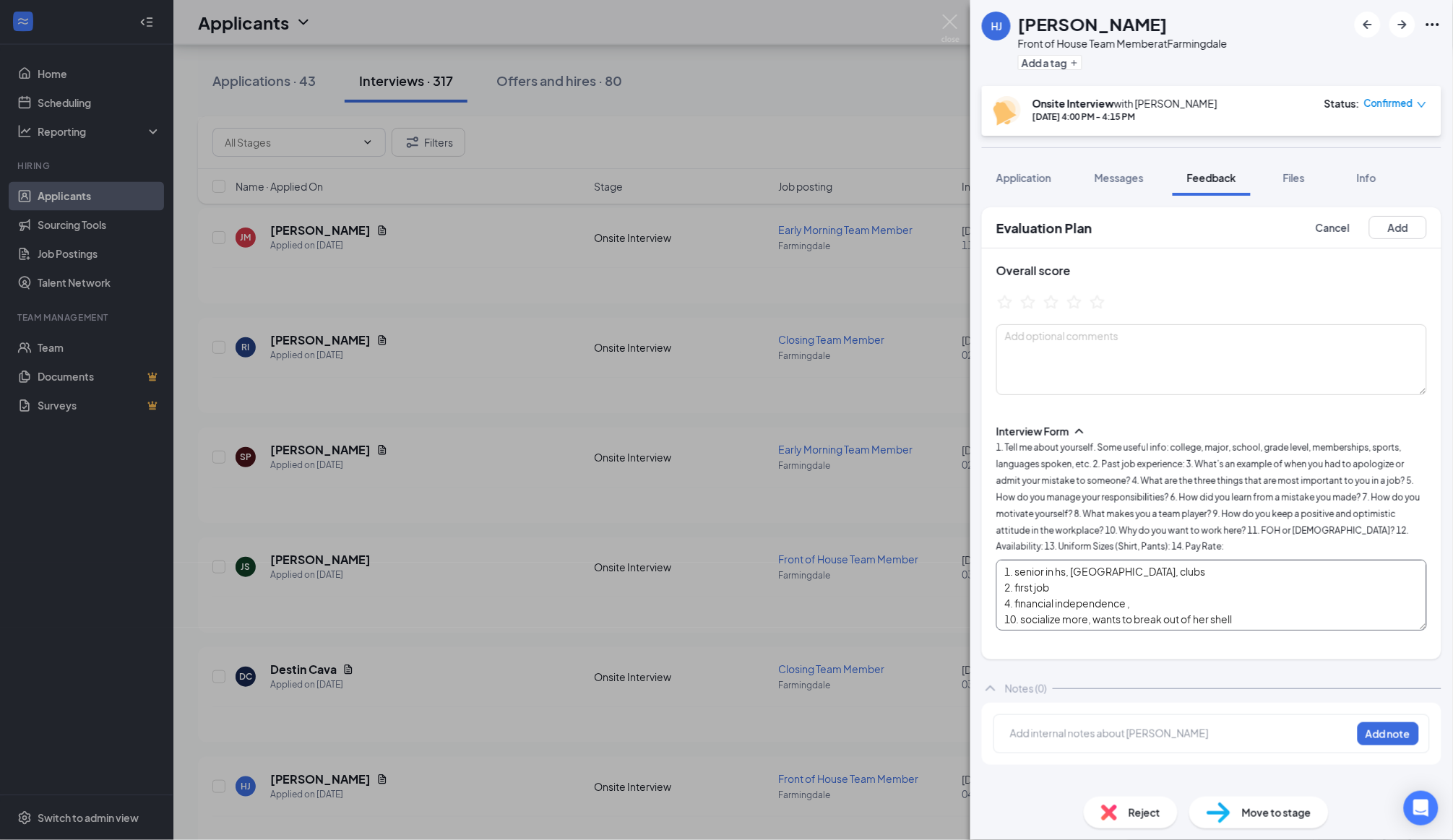
click at [1191, 577] on textarea "1. senior in hs, [GEOGRAPHIC_DATA], clubs 2. first job 4. financial independenc…" at bounding box center [1211, 595] width 431 height 71
click at [1225, 589] on textarea "1. senior in hs, [GEOGRAPHIC_DATA], clubs 2. first job 4. financial independenc…" at bounding box center [1211, 595] width 431 height 71
click at [1302, 588] on textarea "1. senior in hs, [GEOGRAPHIC_DATA], clubs 2. first job 4. financial independenc…" at bounding box center [1211, 595] width 431 height 71
click at [1276, 603] on textarea "1. senior in hs, [GEOGRAPHIC_DATA], clubs 2. first job 4. financial independenc…" at bounding box center [1211, 595] width 431 height 71
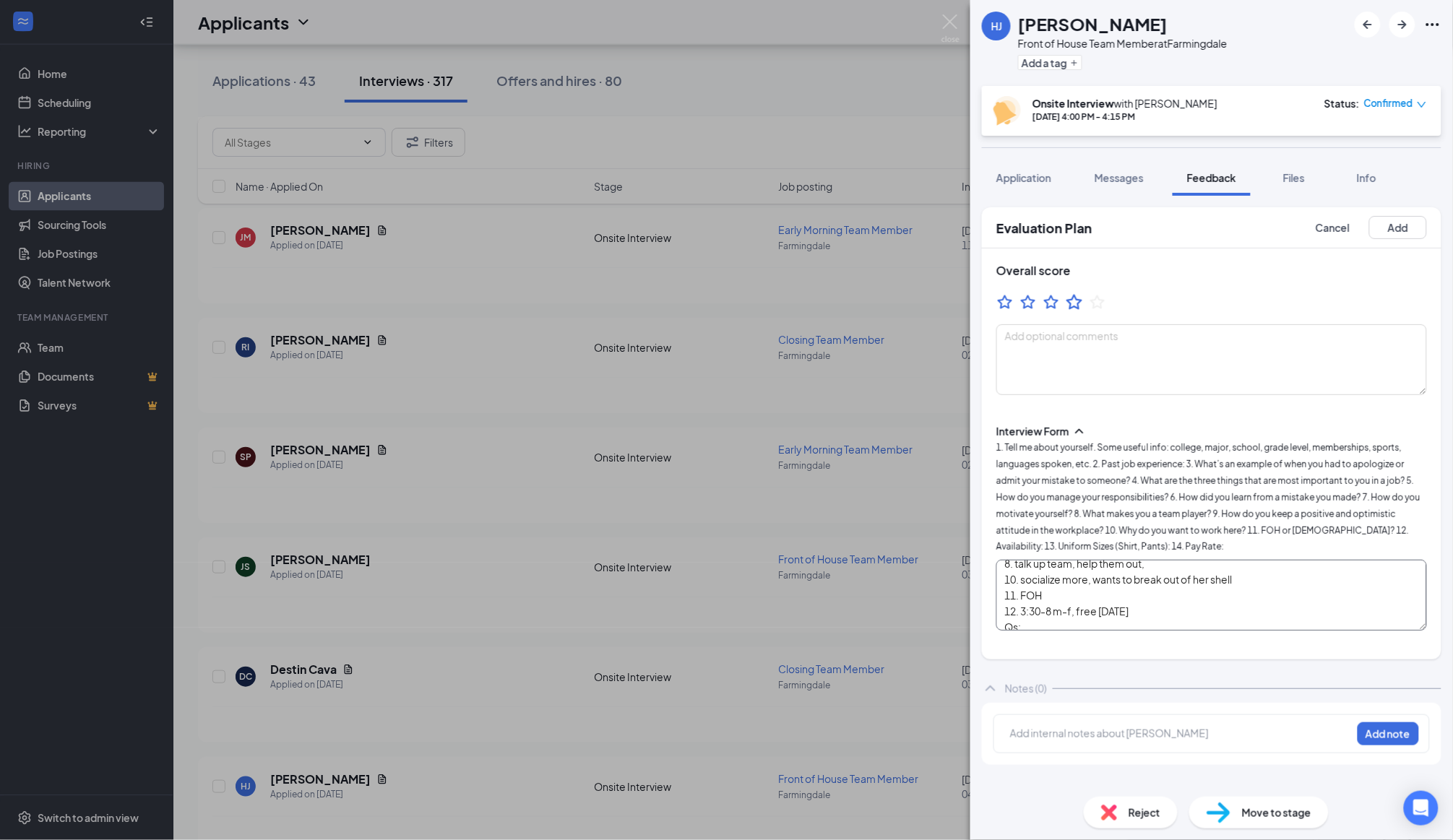
type textarea "1. senior in hs, [GEOGRAPHIC_DATA], clubs 2. first job 4. financial independenc…"
click at [1070, 295] on icon "StarBorder" at bounding box center [1074, 302] width 19 height 19
click at [1400, 227] on button "Add" at bounding box center [1398, 227] width 58 height 24
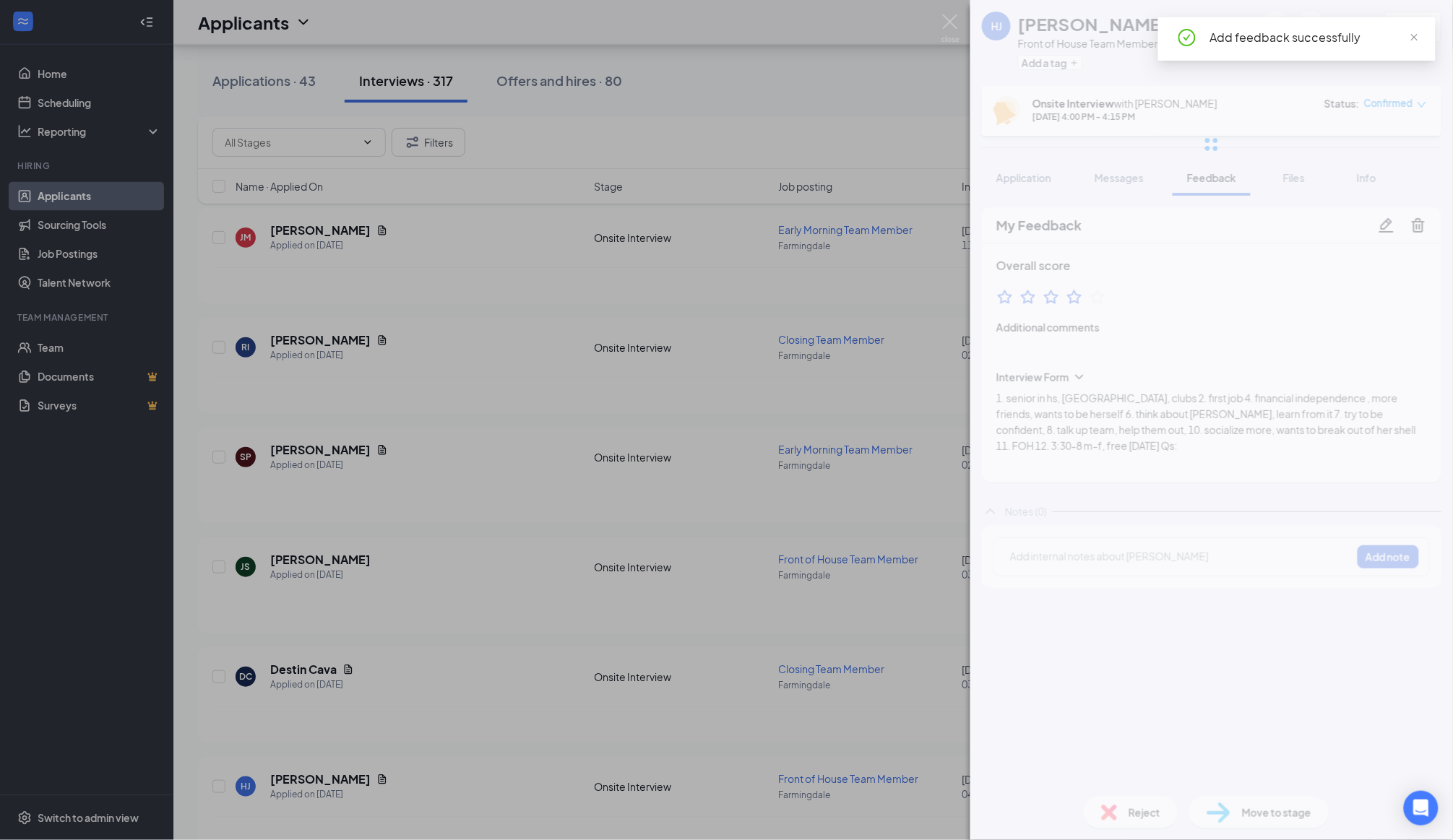
click at [902, 424] on div "HJ [PERSON_NAME] Front of House Team Member at Farmingdale Add a tag 4.0 Onsite…" at bounding box center [726, 420] width 1453 height 840
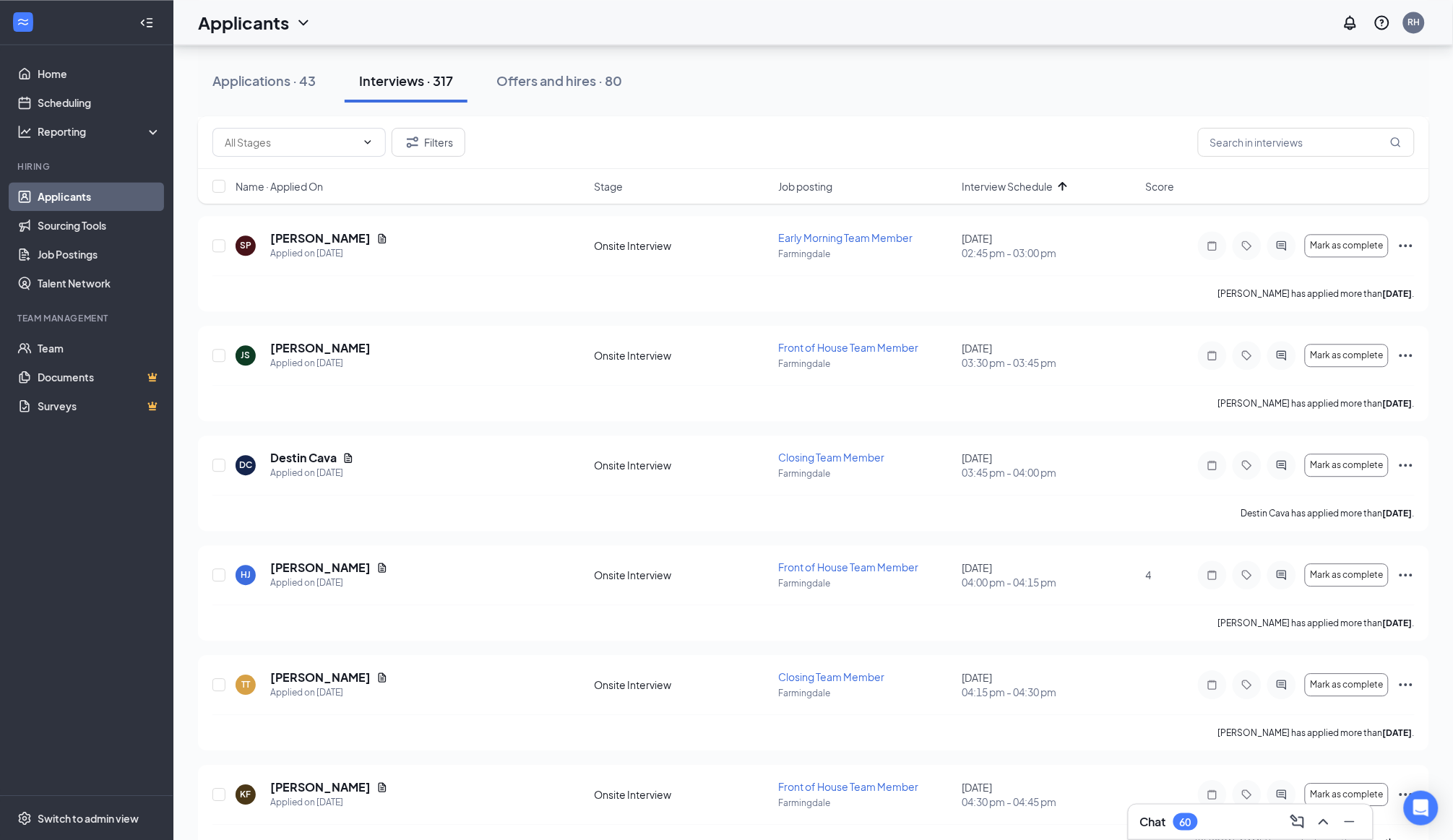
scroll to position [1030, 0]
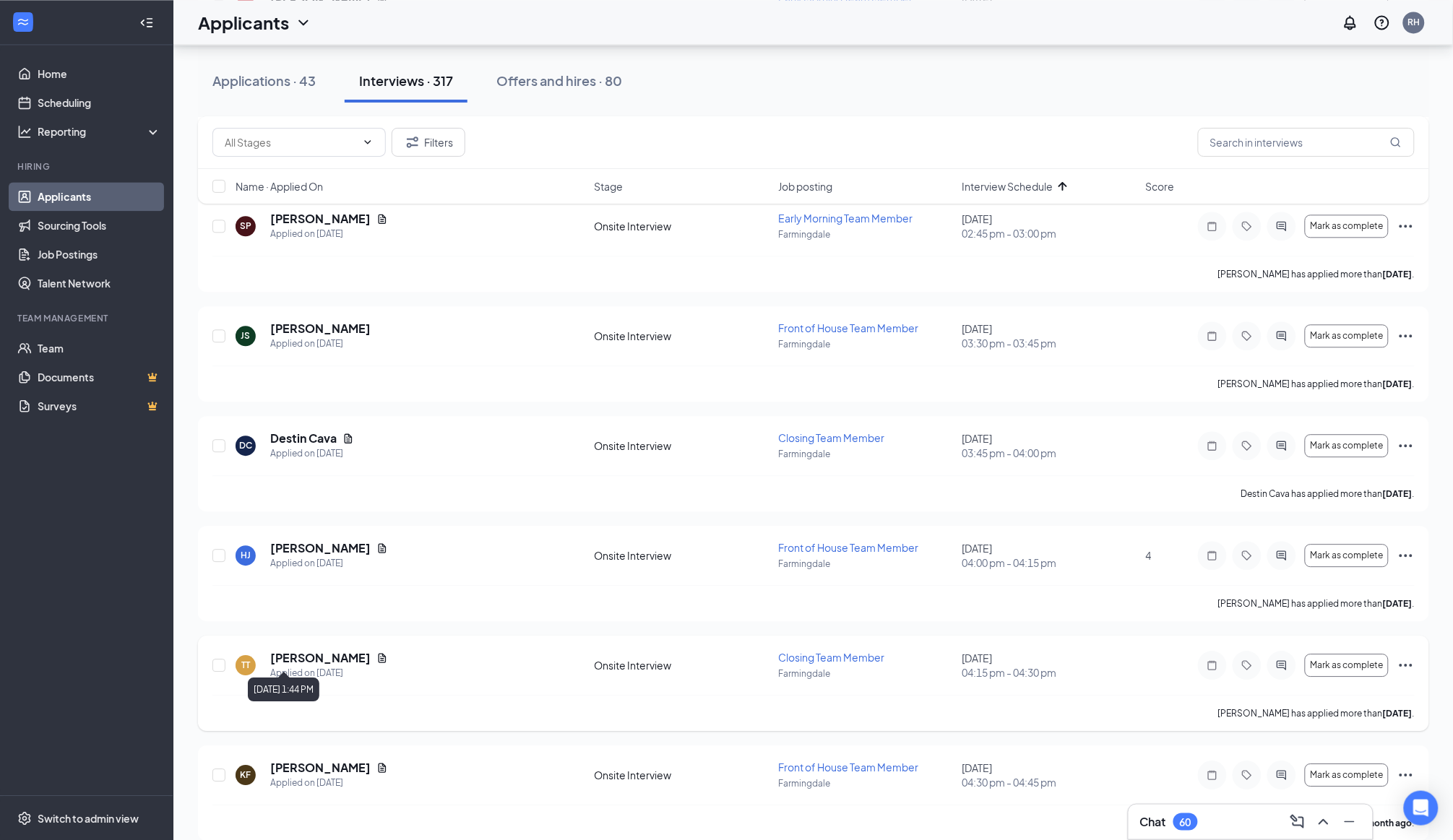
click at [292, 650] on h5 "[PERSON_NAME]" at bounding box center [320, 658] width 101 height 16
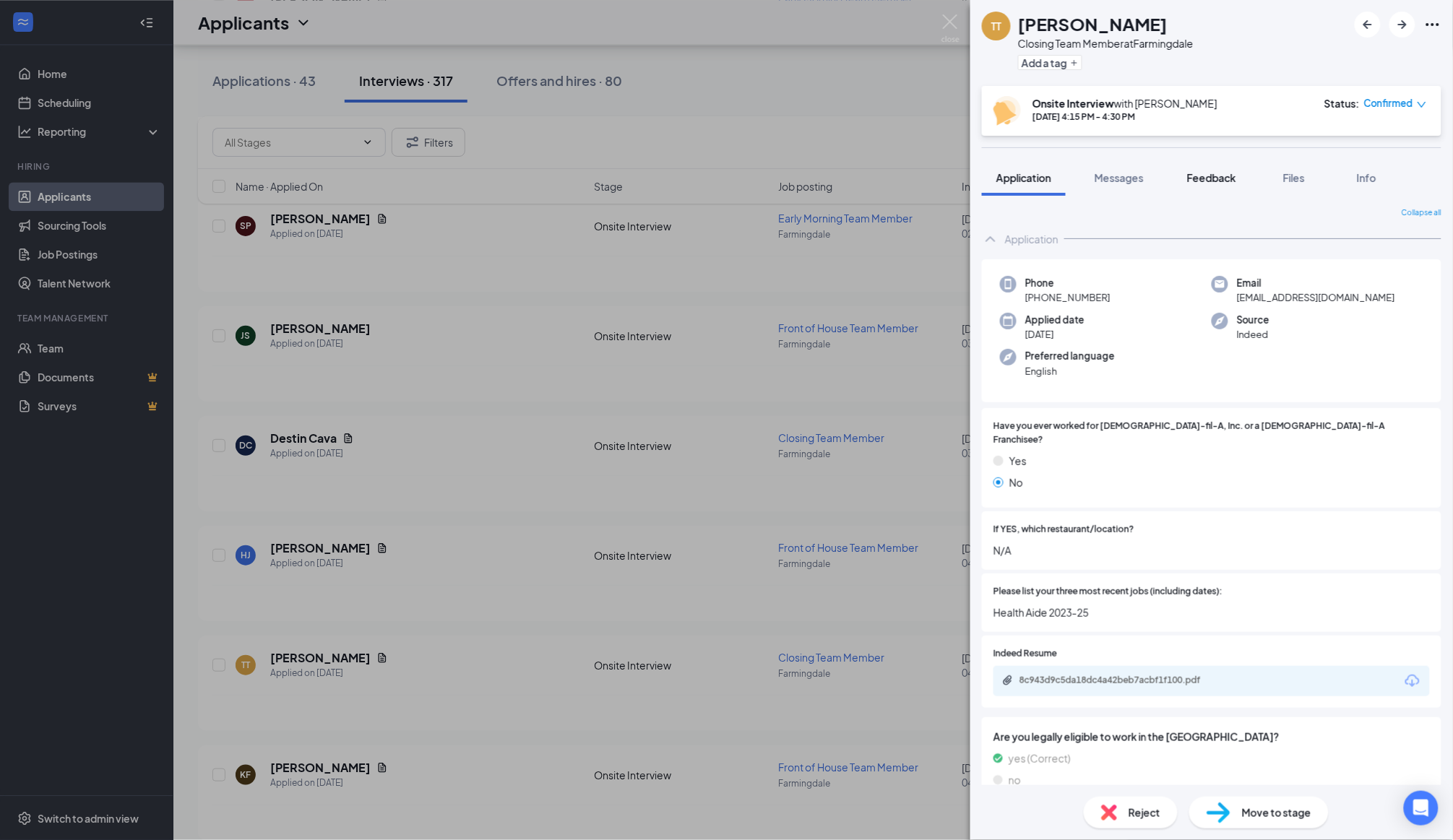
click at [1211, 174] on span "Feedback" at bounding box center [1211, 178] width 49 height 13
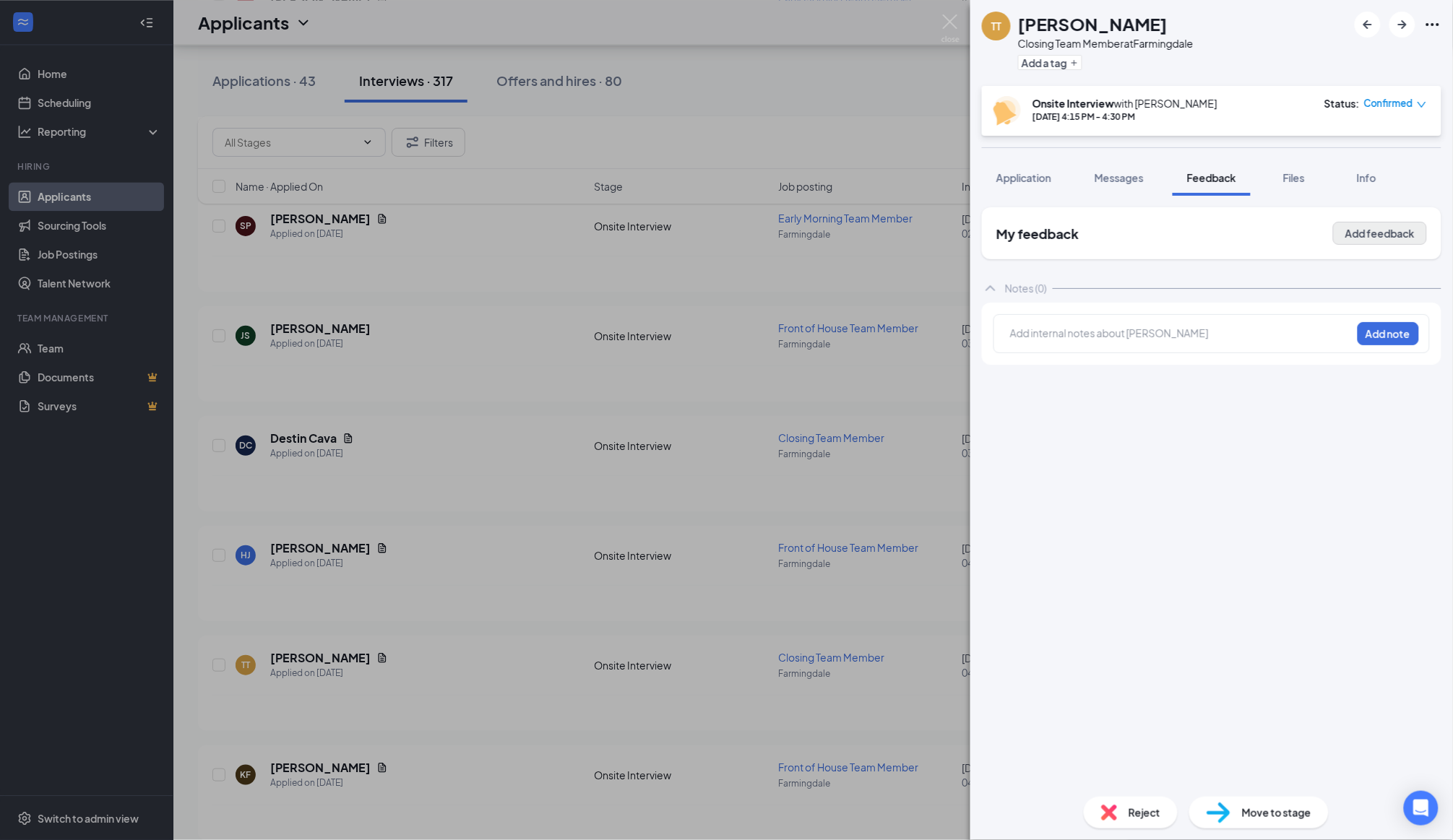
click at [1361, 222] on button "Add feedback" at bounding box center [1380, 234] width 94 height 24
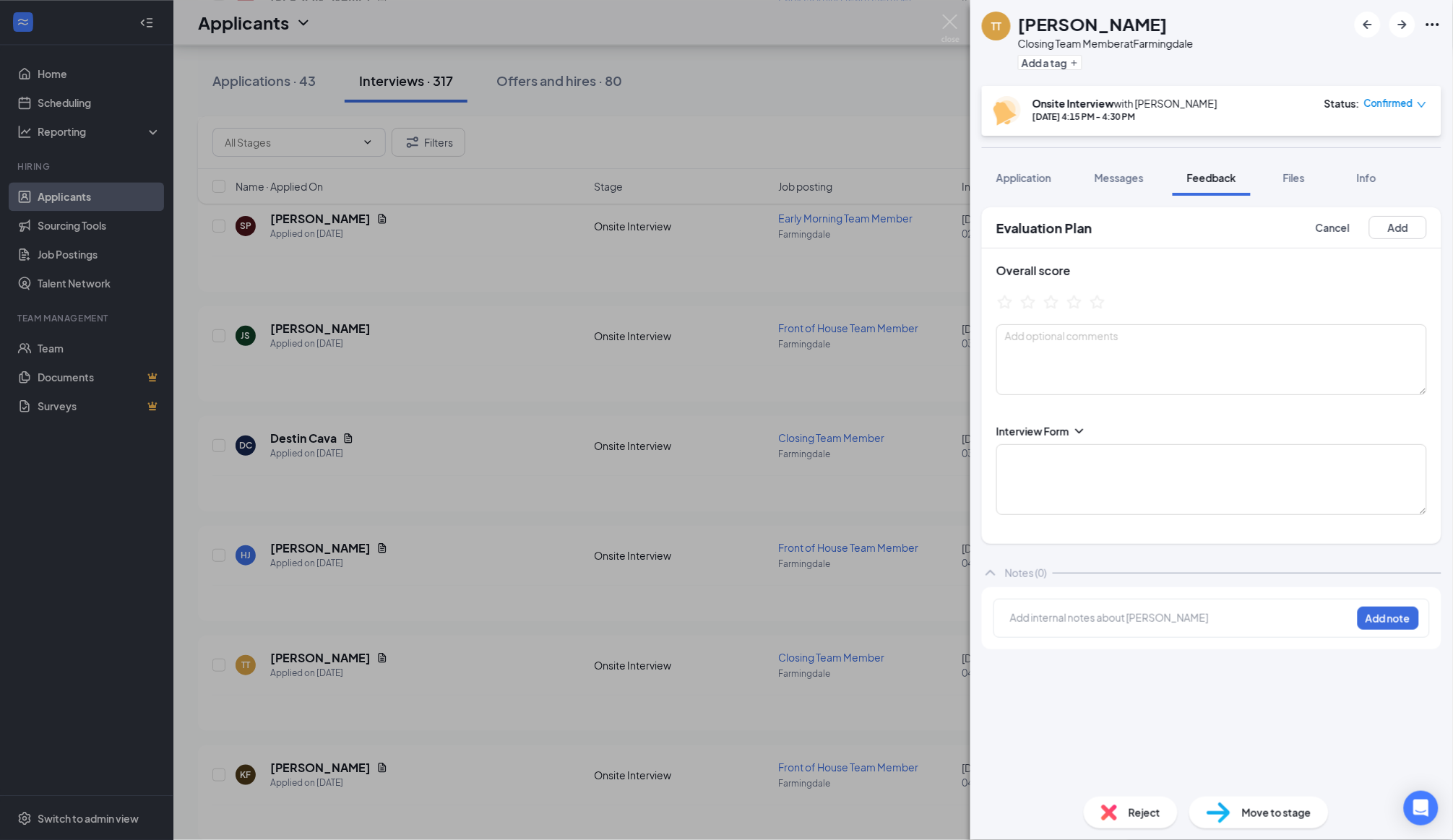
click at [1078, 424] on icon "ChevronDown" at bounding box center [1080, 431] width 15 height 14
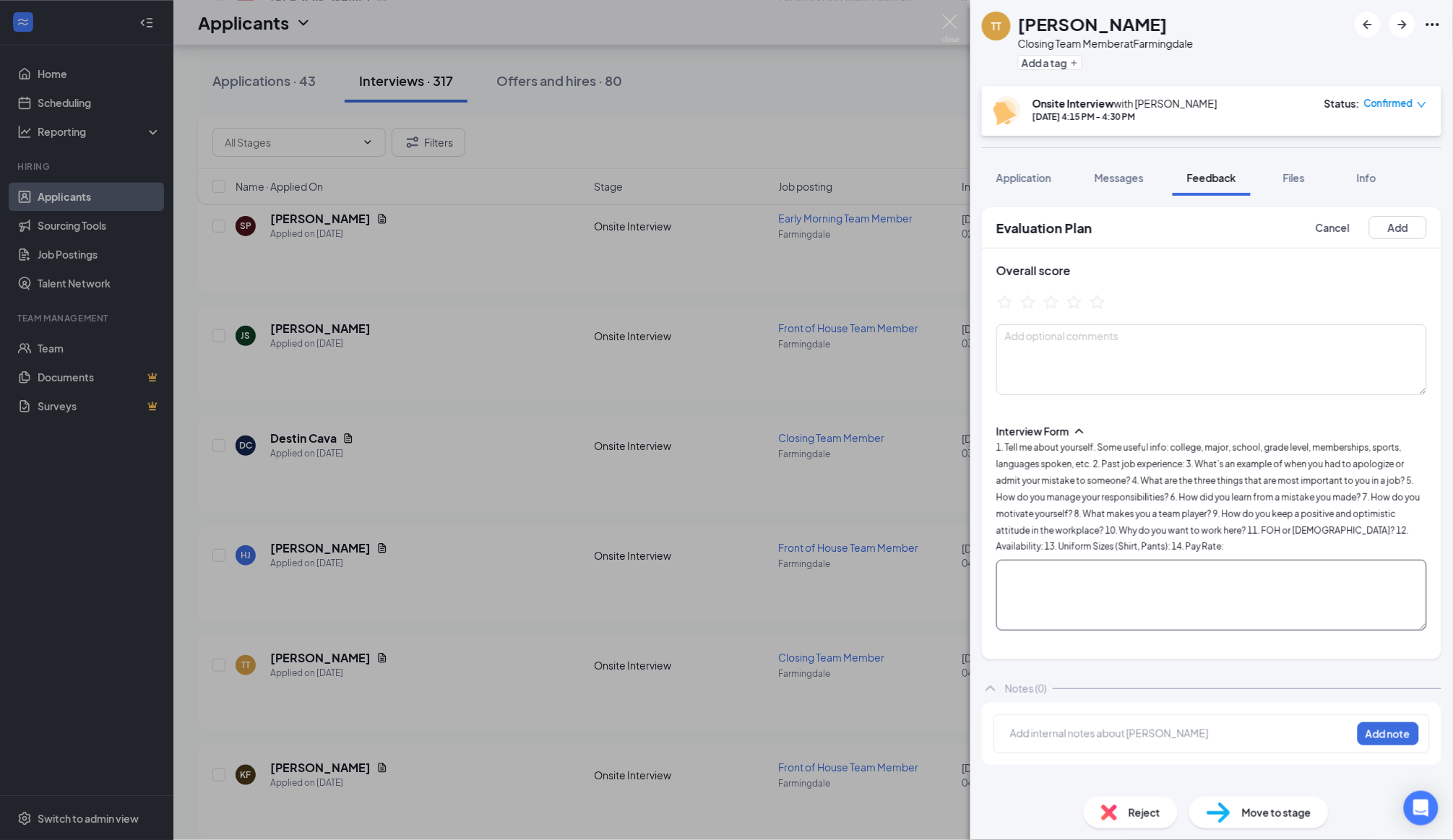
click at [1094, 581] on textarea at bounding box center [1211, 595] width 431 height 71
click at [1066, 569] on textarea "1. 2." at bounding box center [1211, 595] width 431 height 71
click at [1068, 560] on textarea "1. 2." at bounding box center [1211, 595] width 431 height 71
click at [1034, 560] on textarea "1. apprenticeship for electrician 2." at bounding box center [1211, 595] width 431 height 71
click at [1031, 581] on textarea "1. apprenticeship for electrician 2." at bounding box center [1211, 595] width 431 height 71
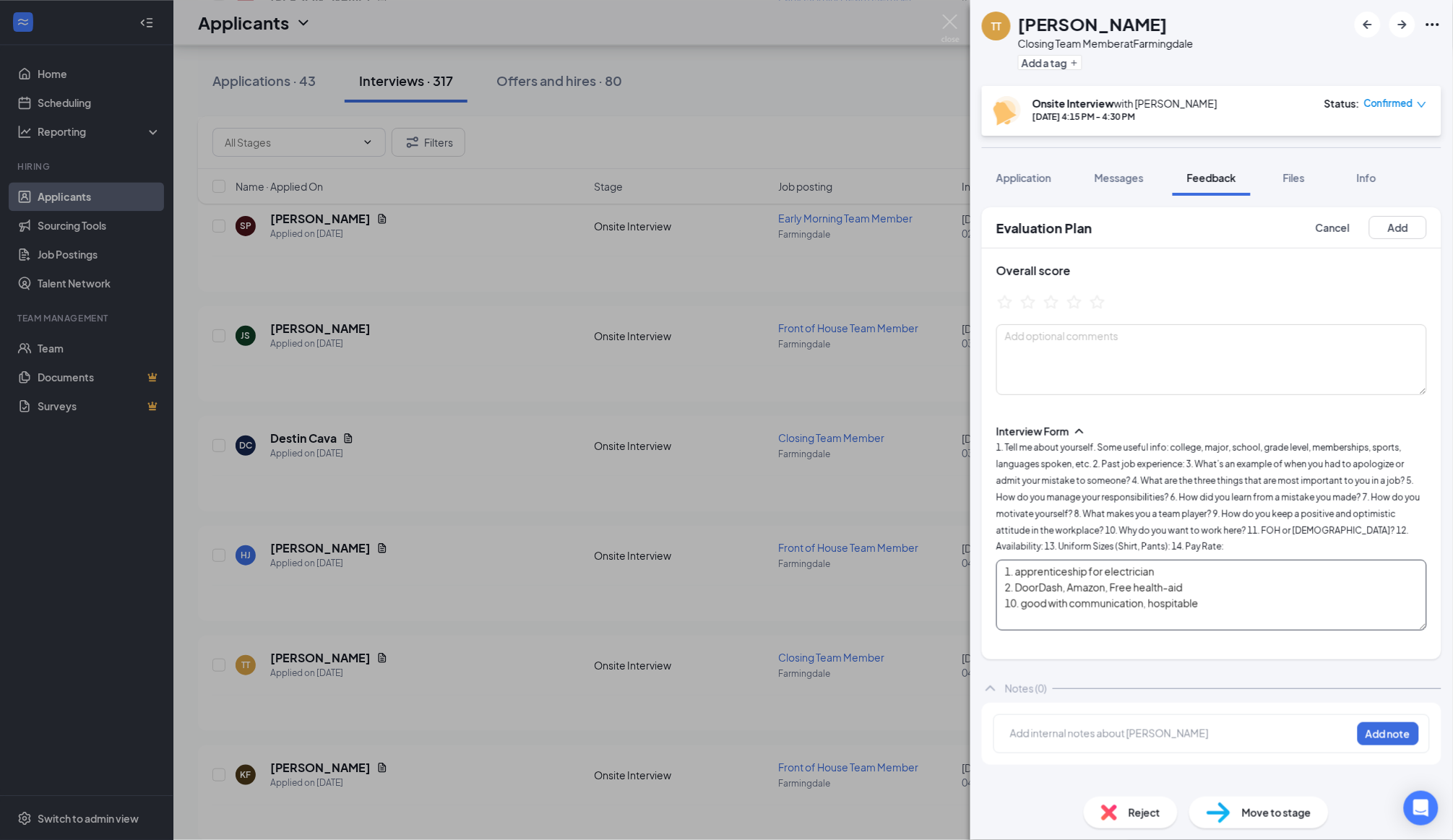
click at [1212, 574] on textarea "1. apprenticeship for electrician 2. DoorDash, Amazon, Free health-aid 10. good…" at bounding box center [1211, 595] width 431 height 71
click at [1197, 568] on textarea "1. apprenticeship for electrician 2. DoorDash, Amazon, Free health-aid 8. help …" at bounding box center [1211, 595] width 431 height 71
click at [1231, 613] on textarea "1. apprenticeship for electrician 2. DoorDash, Amazon, Free health-aid 8. help …" at bounding box center [1211, 595] width 431 height 71
click at [1240, 567] on textarea "1. apprenticeship for electrician 2. DoorDash, Amazon, Free health-aid 8. help …" at bounding box center [1211, 595] width 431 height 71
click at [1264, 571] on textarea "1. apprenticeship for electrician 2. DoorDash, Amazon, Free health-aid 7. 8. he…" at bounding box center [1211, 595] width 431 height 71
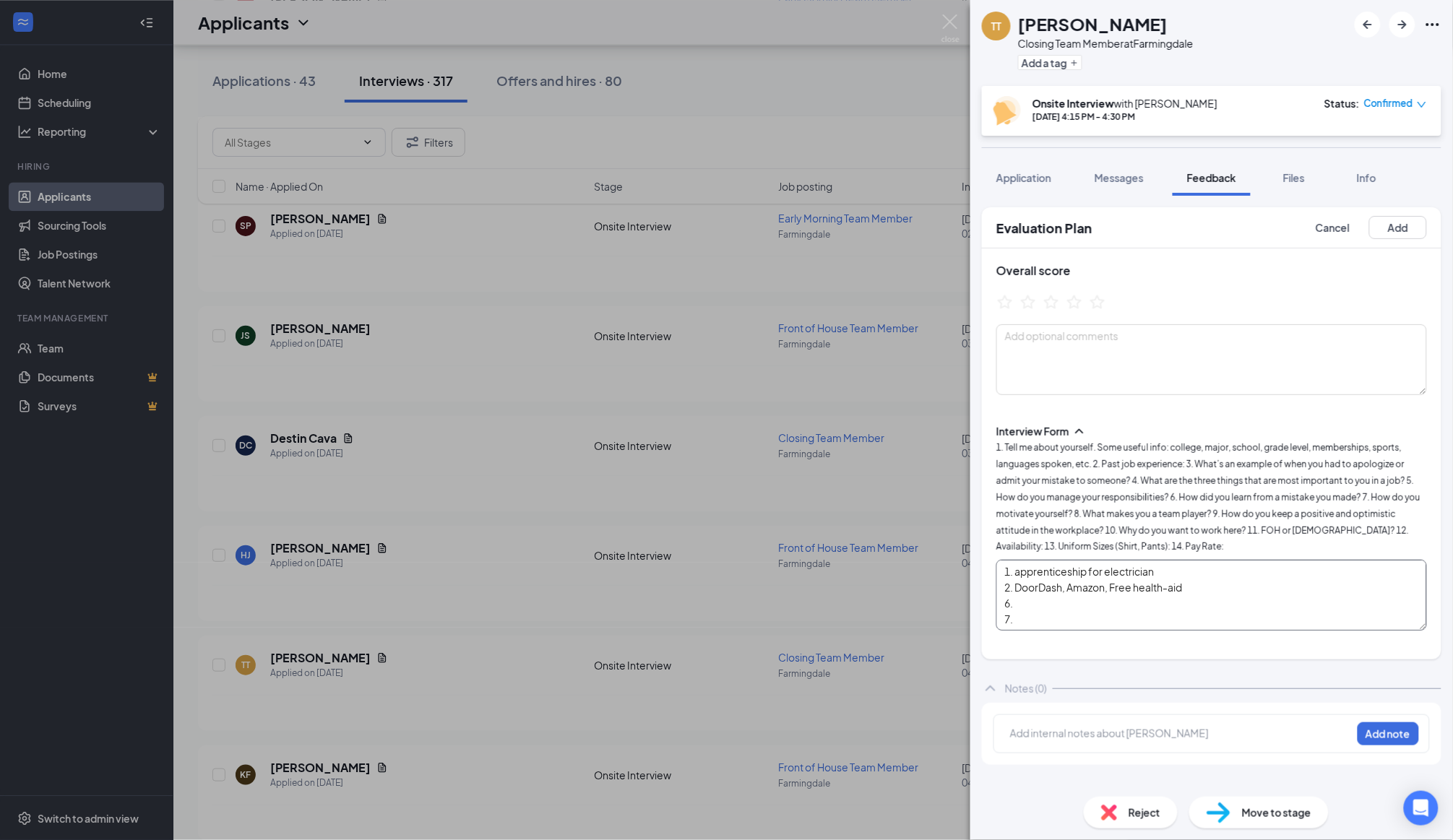
scroll to position [20, 0]
click at [1221, 576] on textarea "1. apprenticeship for electrician 2. DoorDash, Amazon, Free health-aid 6. 7. 8.…" at bounding box center [1211, 595] width 431 height 71
click at [1162, 569] on textarea "1. apprenticeship for electrician 2. DoorDash, Amazon, Free health-aid 6. 7. di…" at bounding box center [1211, 595] width 431 height 71
click at [1207, 599] on textarea "1. apprenticeship for electrician 2. DoorDash, Amazon, Free health-aid 6. got a…" at bounding box center [1211, 595] width 431 height 71
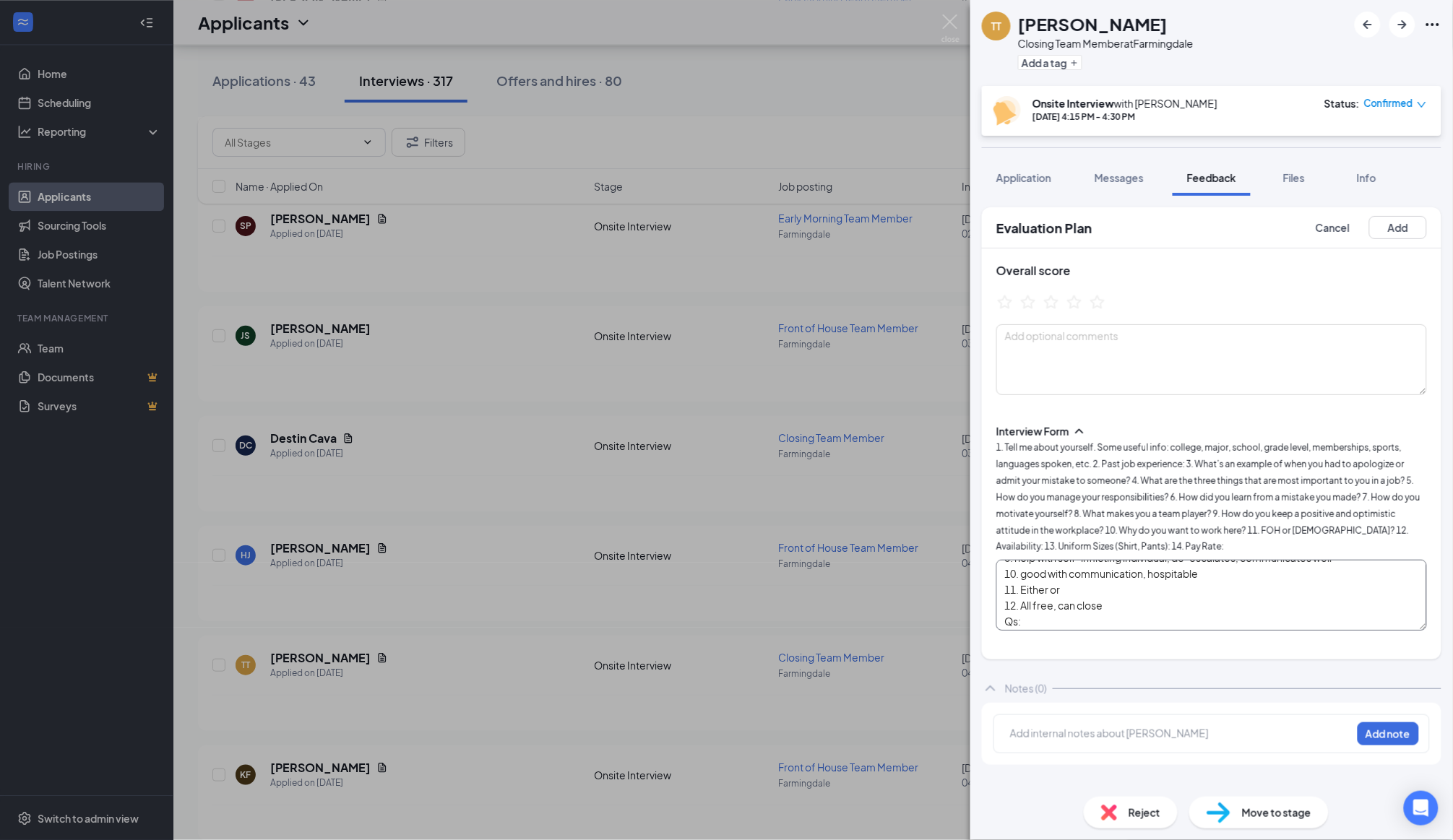
scroll to position [76, 0]
type textarea "1. apprenticeship for electrician 2. DoorDash, Amazon, Free health-aid 6. got a…"
click at [1076, 309] on ul at bounding box center [1051, 304] width 110 height 23
click at [1076, 301] on icon "StarBorder" at bounding box center [1074, 302] width 19 height 19
click at [1390, 227] on button "Add" at bounding box center [1398, 227] width 58 height 24
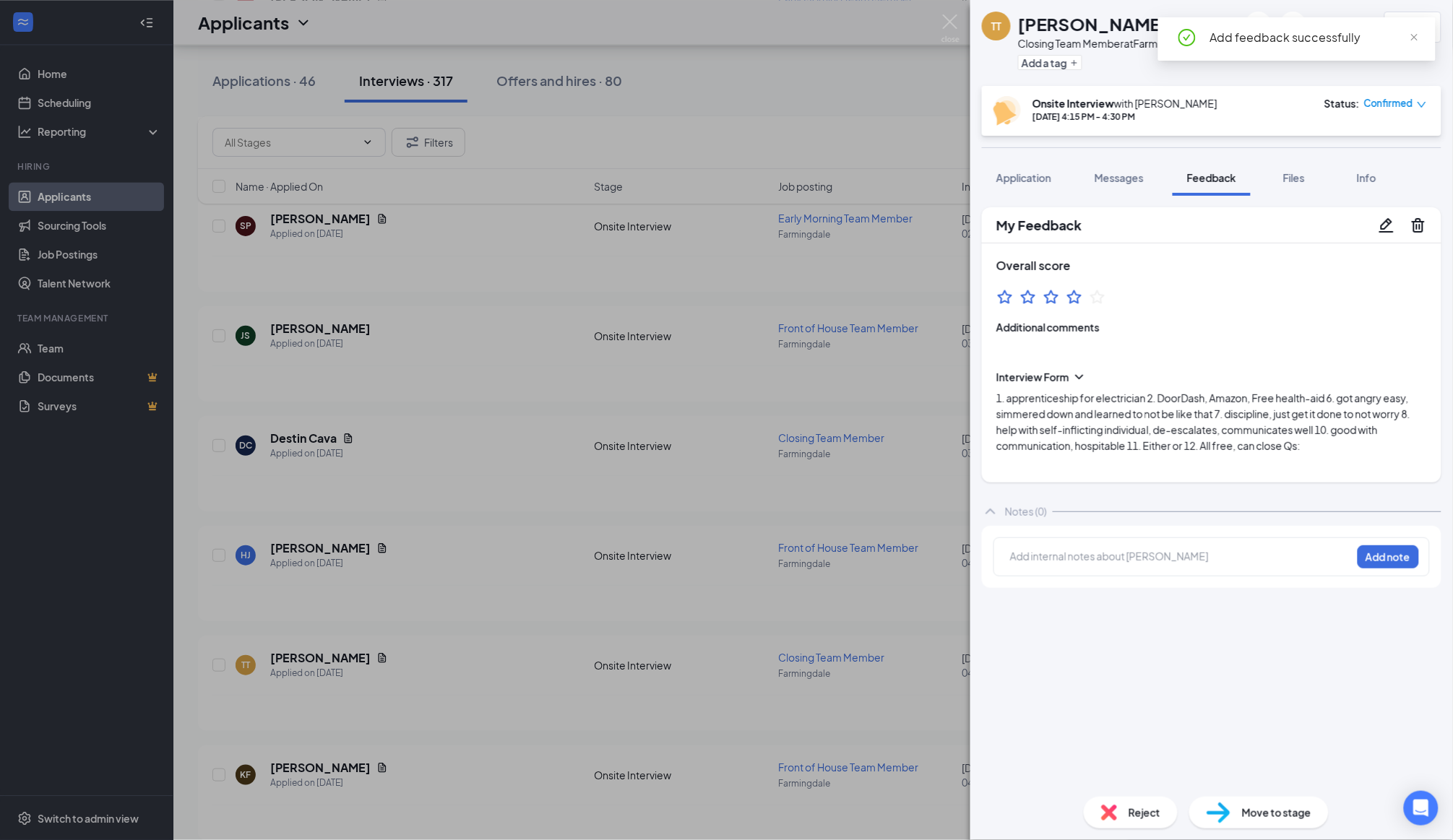
click at [779, 413] on div "TT [PERSON_NAME] Closing Team Member at Farmingdale Add a tag 4.0 Onsite Interv…" at bounding box center [726, 420] width 1453 height 840
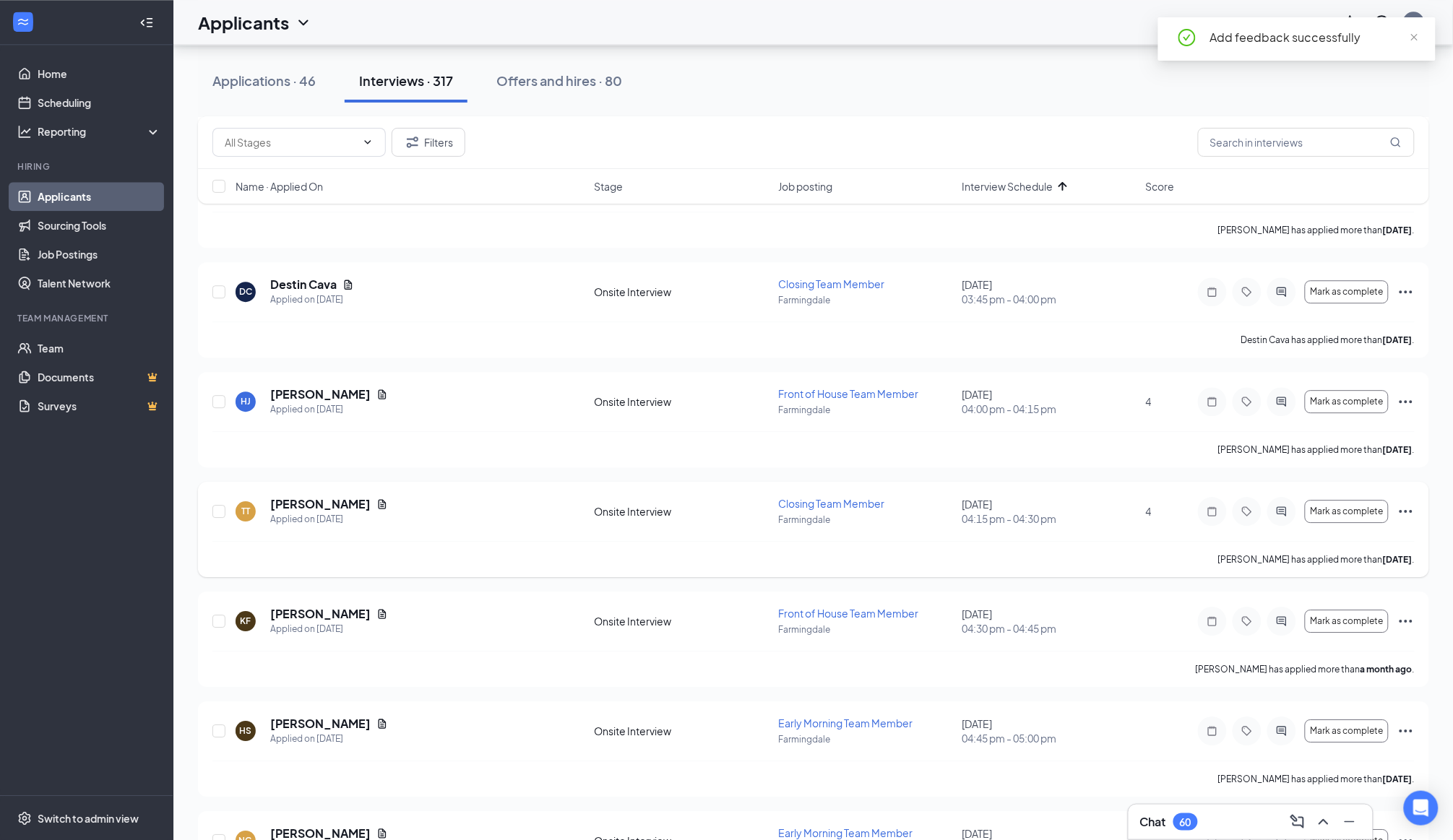
scroll to position [1207, 0]
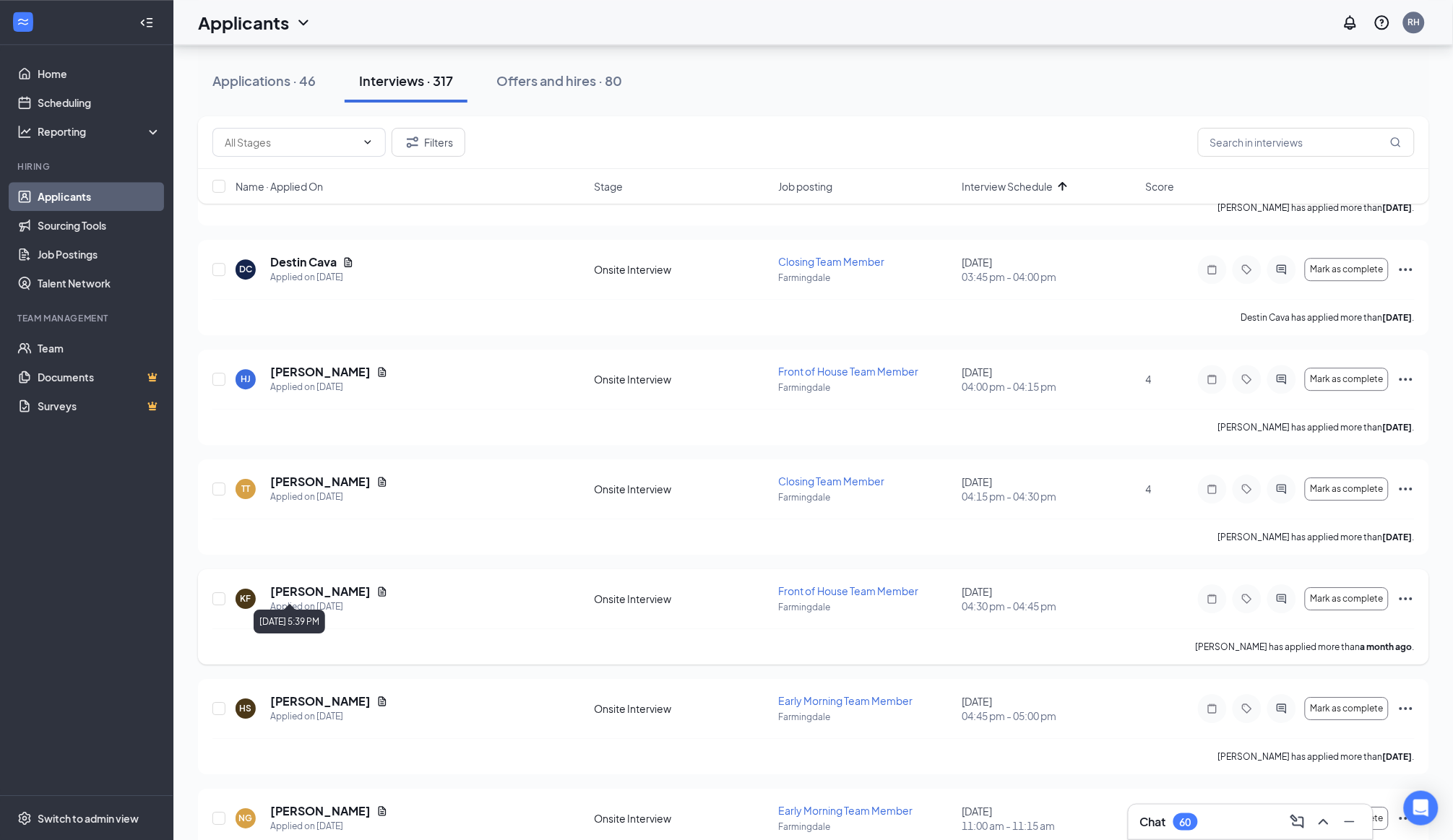
click at [306, 599] on div "Applied on [DATE]" at bounding box center [329, 606] width 118 height 14
click at [307, 585] on h5 "[PERSON_NAME]" at bounding box center [320, 592] width 101 height 16
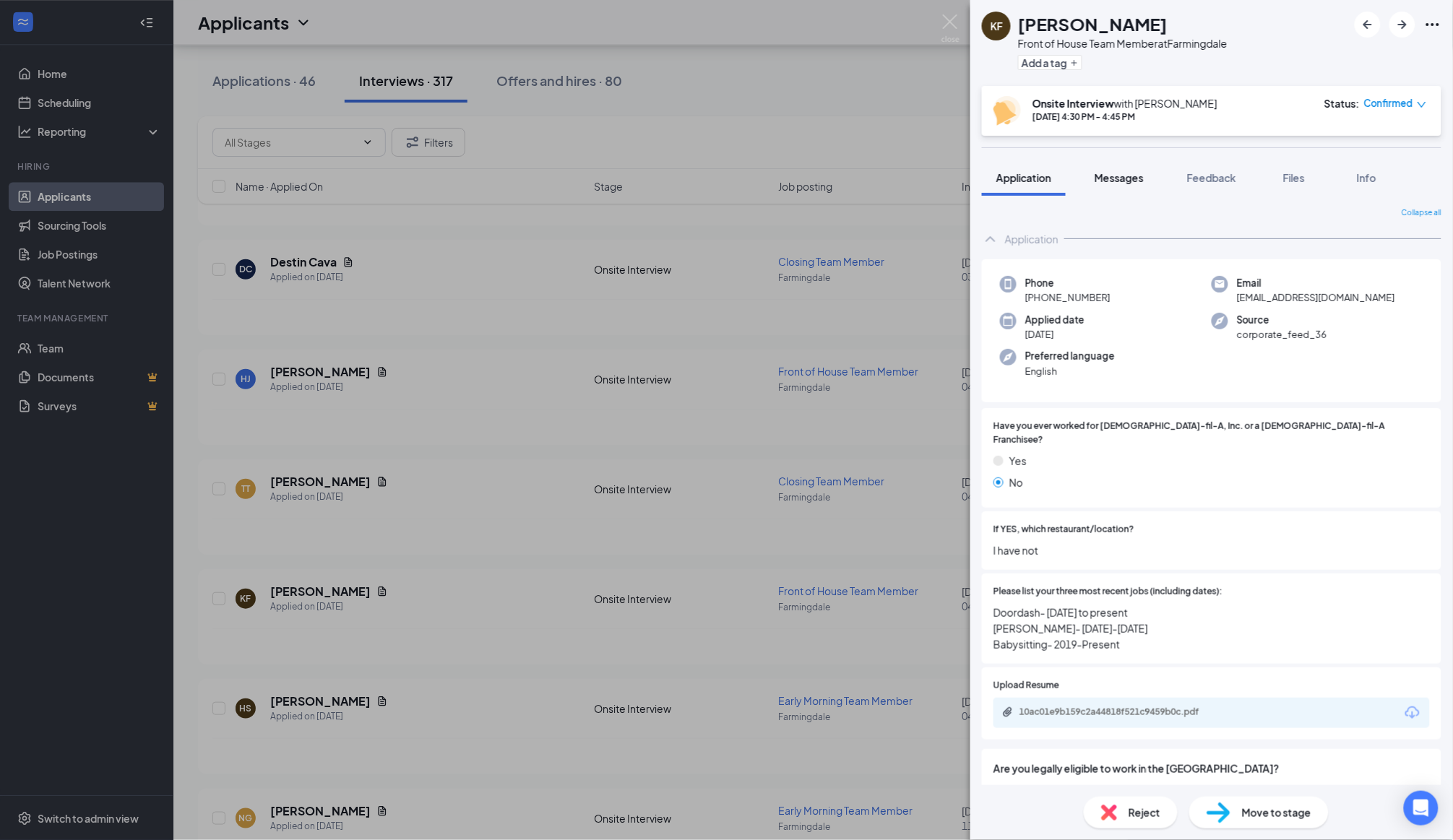
click at [1132, 168] on button "Messages" at bounding box center [1119, 178] width 78 height 36
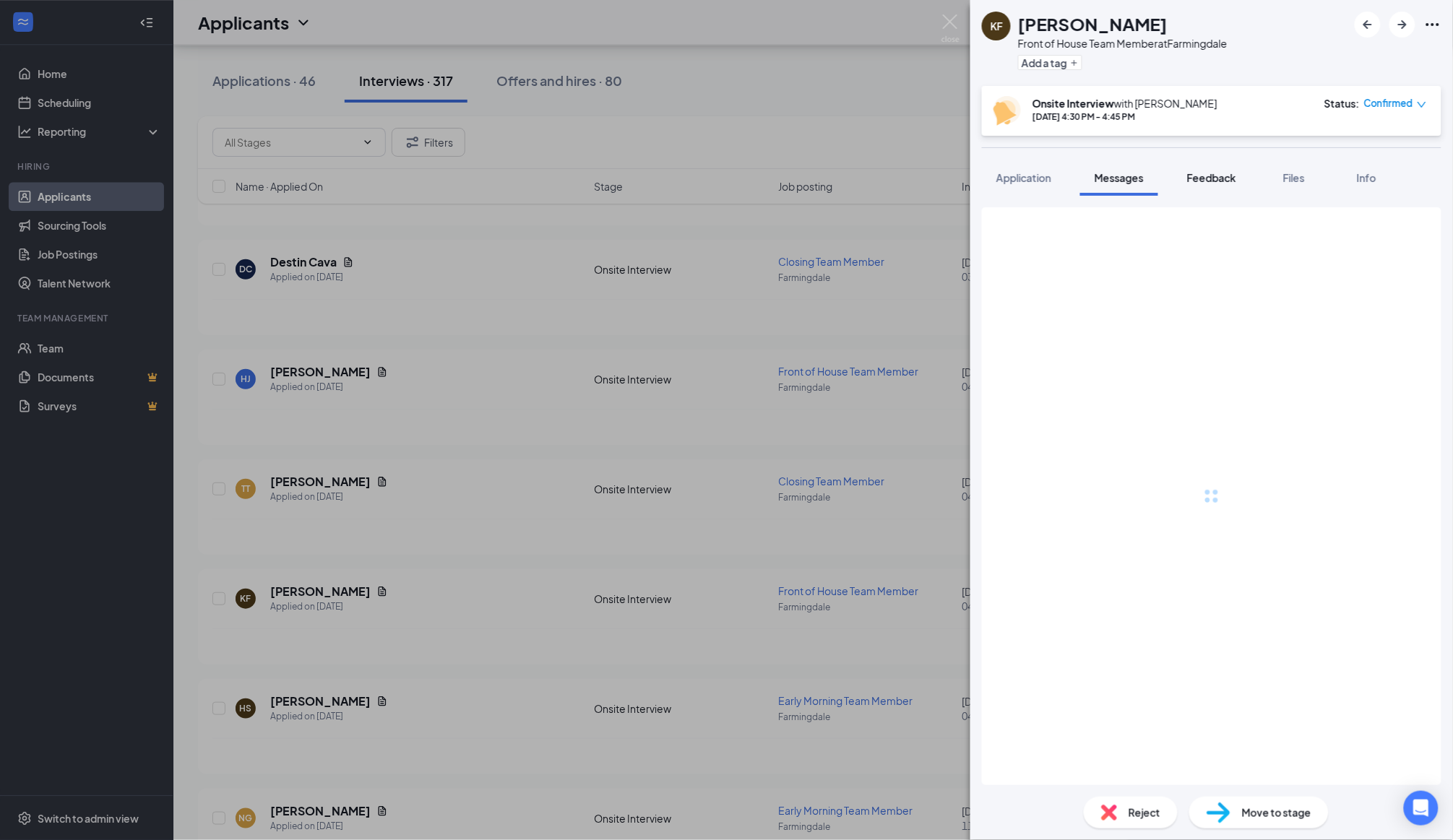
click at [1212, 179] on span "Feedback" at bounding box center [1211, 178] width 49 height 13
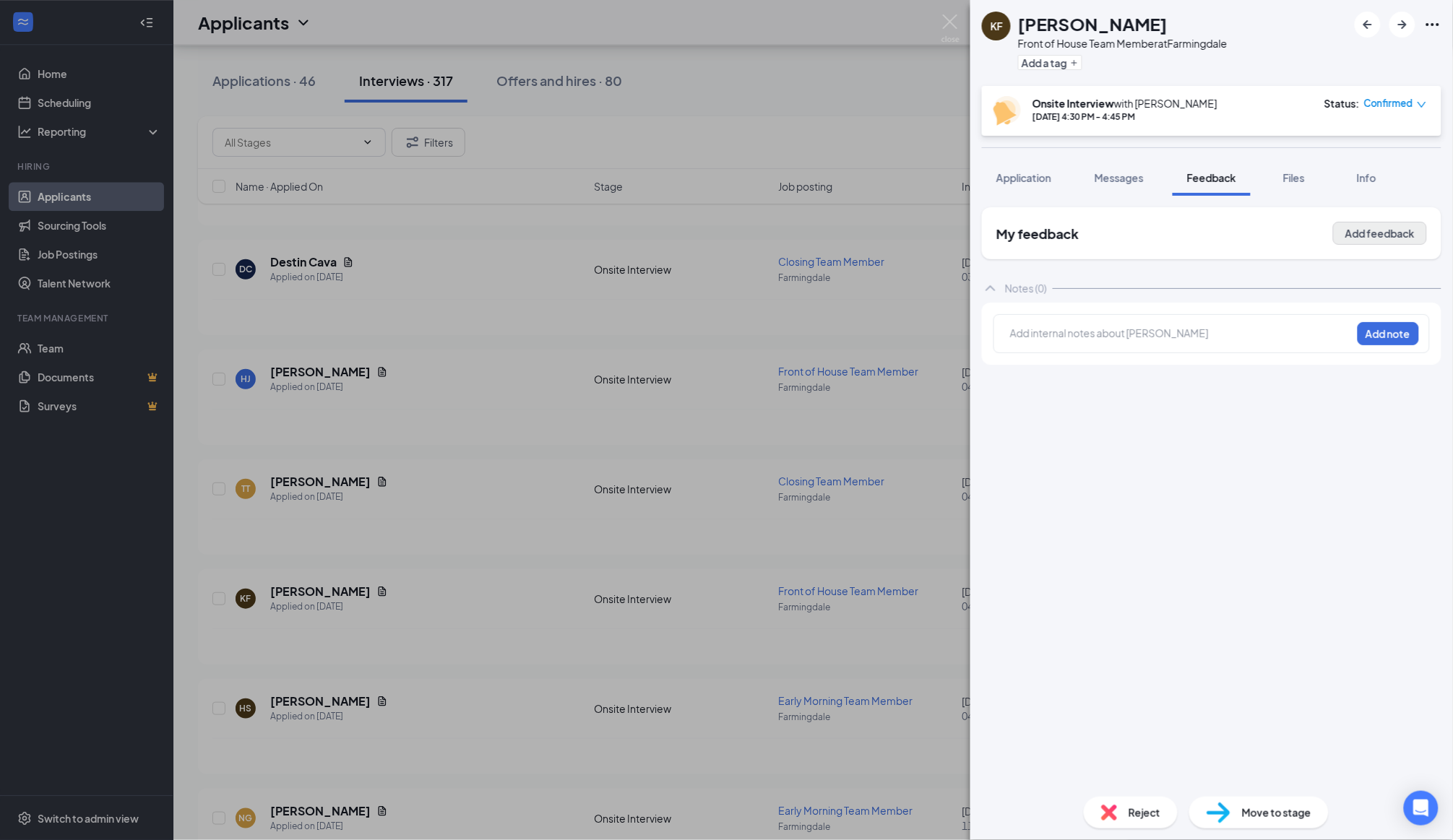
click at [1361, 229] on button "Add feedback" at bounding box center [1380, 234] width 94 height 24
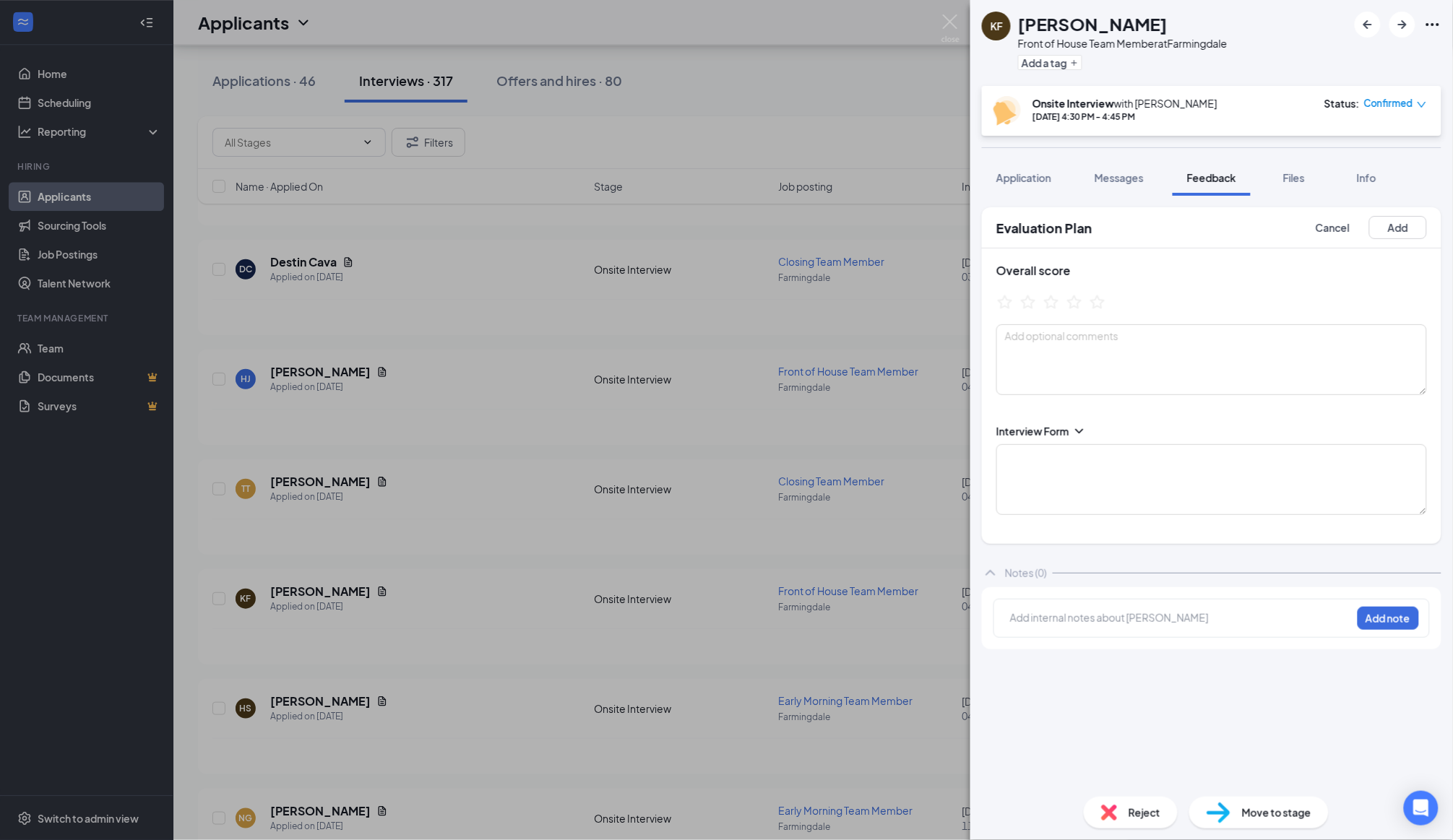
click at [1066, 432] on div "Interview Form" at bounding box center [1032, 431] width 73 height 14
click at [1086, 426] on icon "ChevronDown" at bounding box center [1080, 431] width 15 height 14
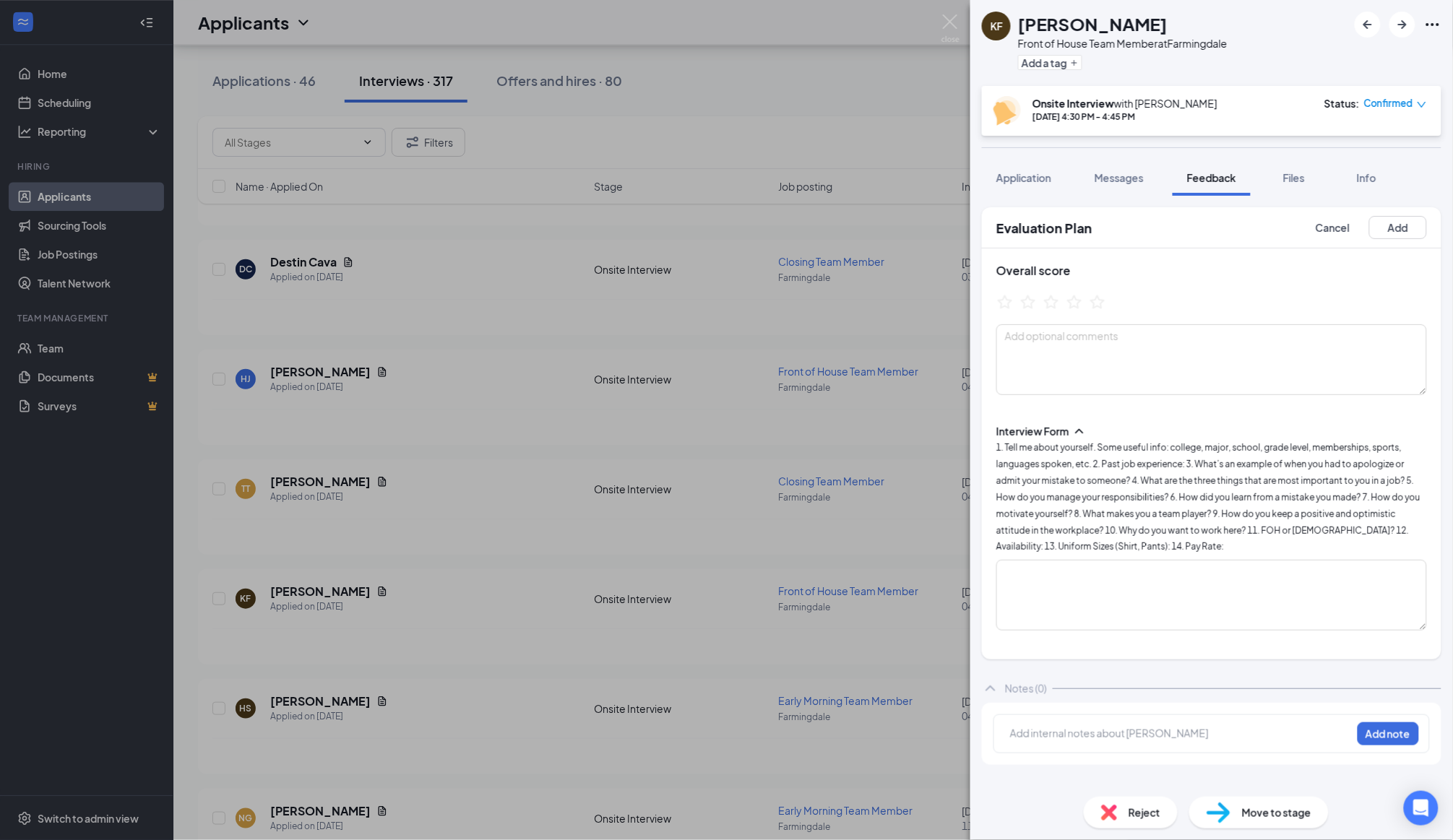
click at [1066, 536] on span "1. Tell me about yourself. Some useful info: college, major, school, grade leve…" at bounding box center [1208, 497] width 424 height 110
click at [1055, 581] on textarea at bounding box center [1211, 595] width 431 height 71
click at [1105, 592] on textarea "1. fsc, psych major, second set junior, 2. Philly pretzel factory, stop and sho…" at bounding box center [1211, 595] width 431 height 71
click at [1125, 609] on textarea "1. fsc, psych major, second set junior, 2. Philly pretzel factory, stop and sho…" at bounding box center [1211, 595] width 431 height 71
click at [1356, 574] on textarea "1. fsc, psych major, second set junior, 2. Philly pretzel factory, stop and sho…" at bounding box center [1211, 595] width 431 height 71
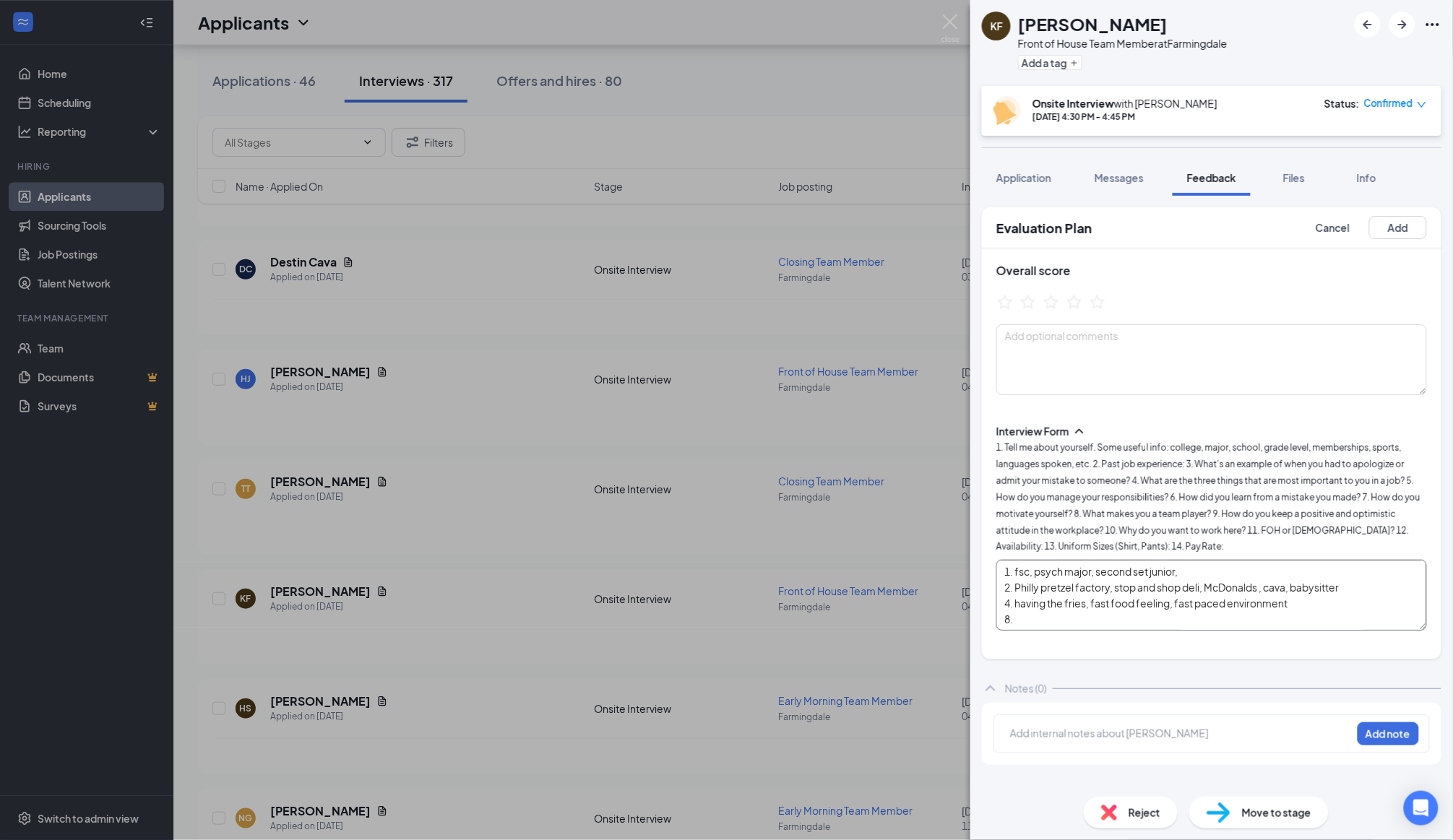
scroll to position [13, 0]
click at [1346, 572] on textarea "1. fsc, psych major, second set junior, 2. Philly pretzel factory, stop and sho…" at bounding box center [1211, 595] width 431 height 71
click at [1352, 579] on textarea "1. fsc, psych major, second set junior, 2. Philly pretzel factory, stop and sho…" at bounding box center [1211, 595] width 431 height 71
click at [1280, 594] on textarea "1. fsc, psych major, second set junior, 2. Philly pretzel factory, stop and sho…" at bounding box center [1211, 595] width 431 height 71
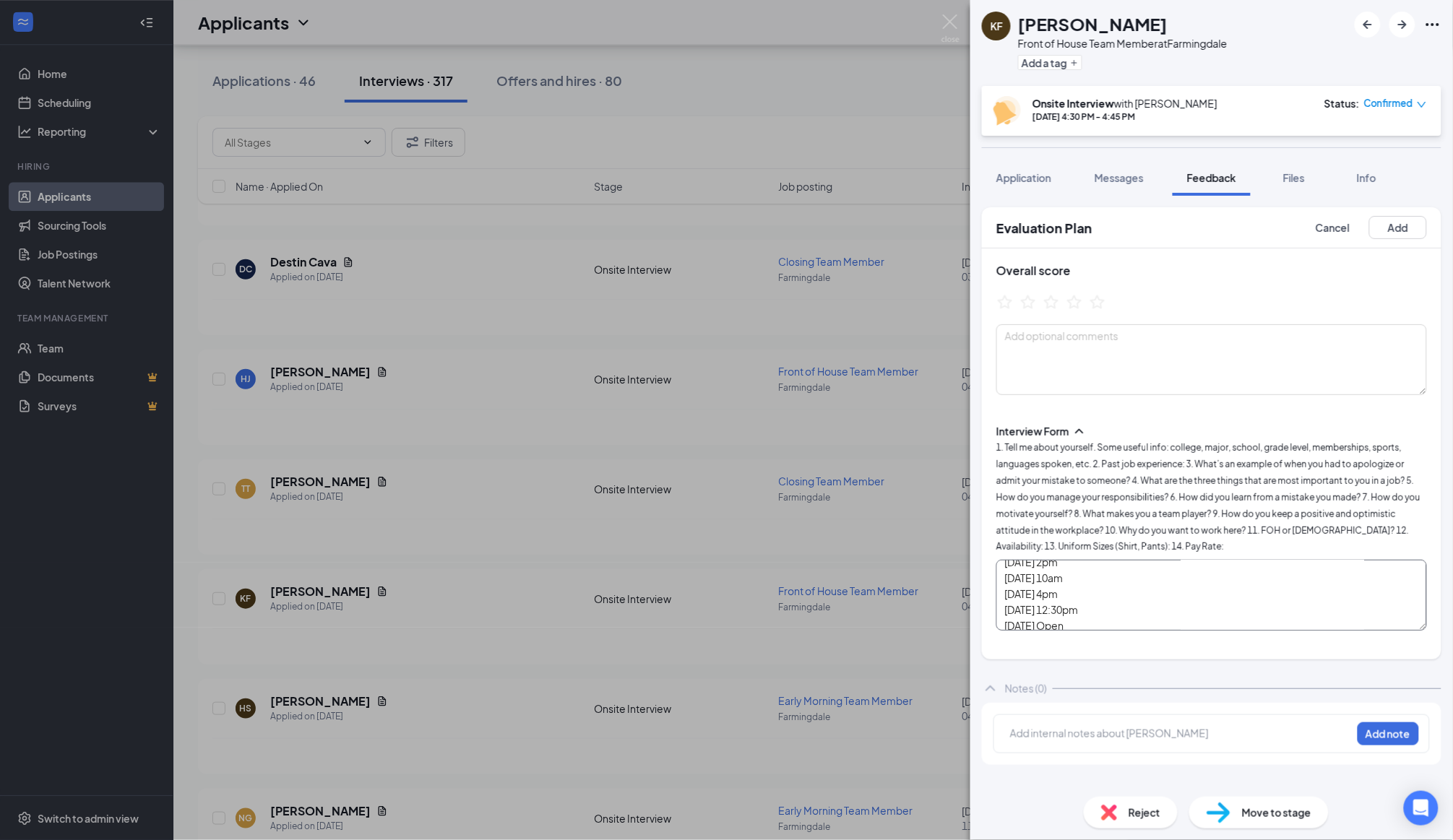
click at [1275, 599] on textarea "1. fsc, psych major, second set junior, 2. Philly pretzel factory, stop and sho…" at bounding box center [1211, 595] width 431 height 71
type textarea "1. fsc, psych major, second set junior, 2. Philly pretzel factory, stop and sho…"
click at [1078, 301] on icon "StarBorder" at bounding box center [1074, 302] width 19 height 19
click at [1407, 234] on button "Add" at bounding box center [1398, 227] width 58 height 24
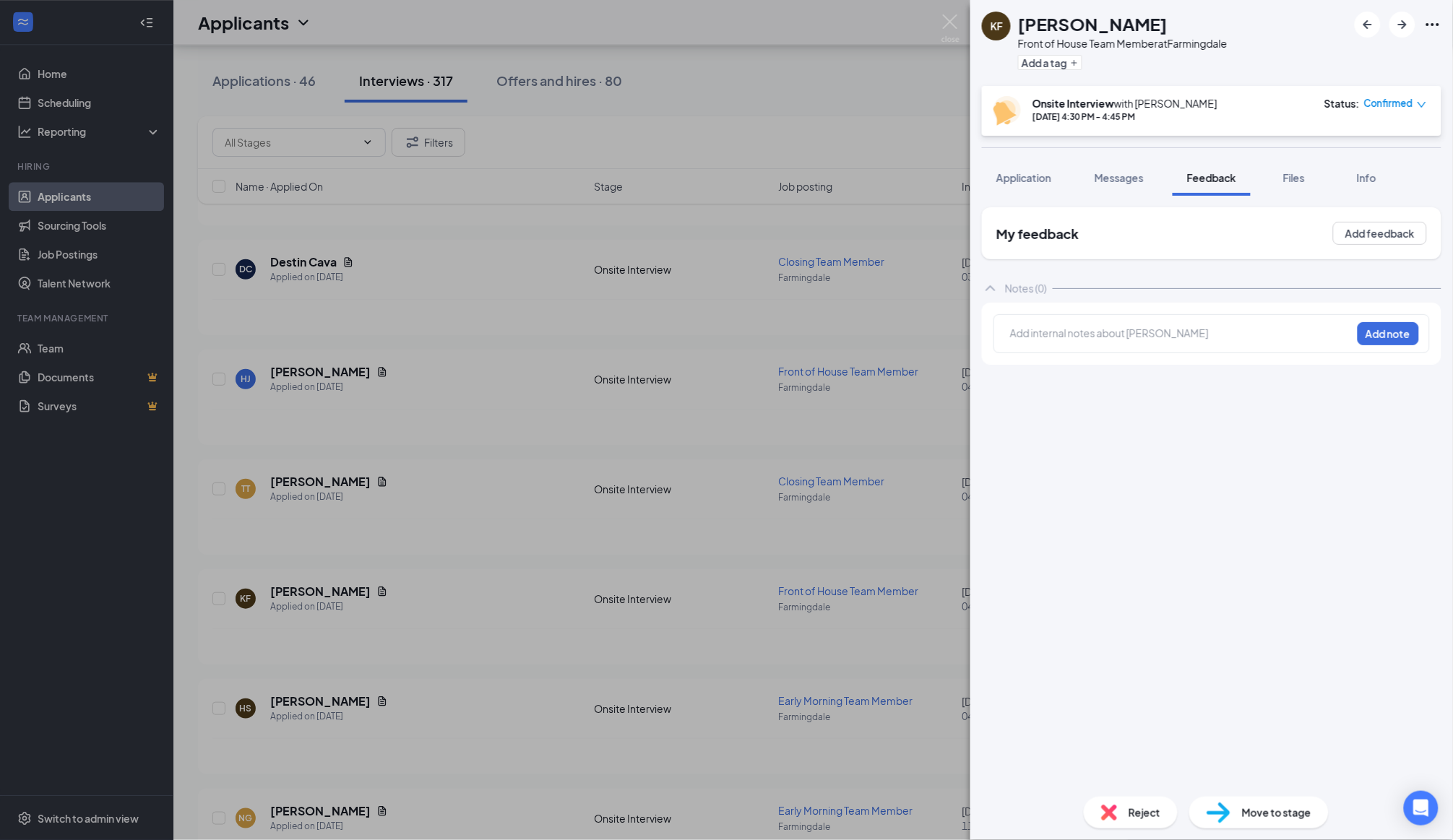
click at [756, 362] on div "KF [PERSON_NAME] Front of House Team Member at Farmingdale Add a tag Onsite Int…" at bounding box center [726, 420] width 1453 height 840
